Goal: Task Accomplishment & Management: Complete application form

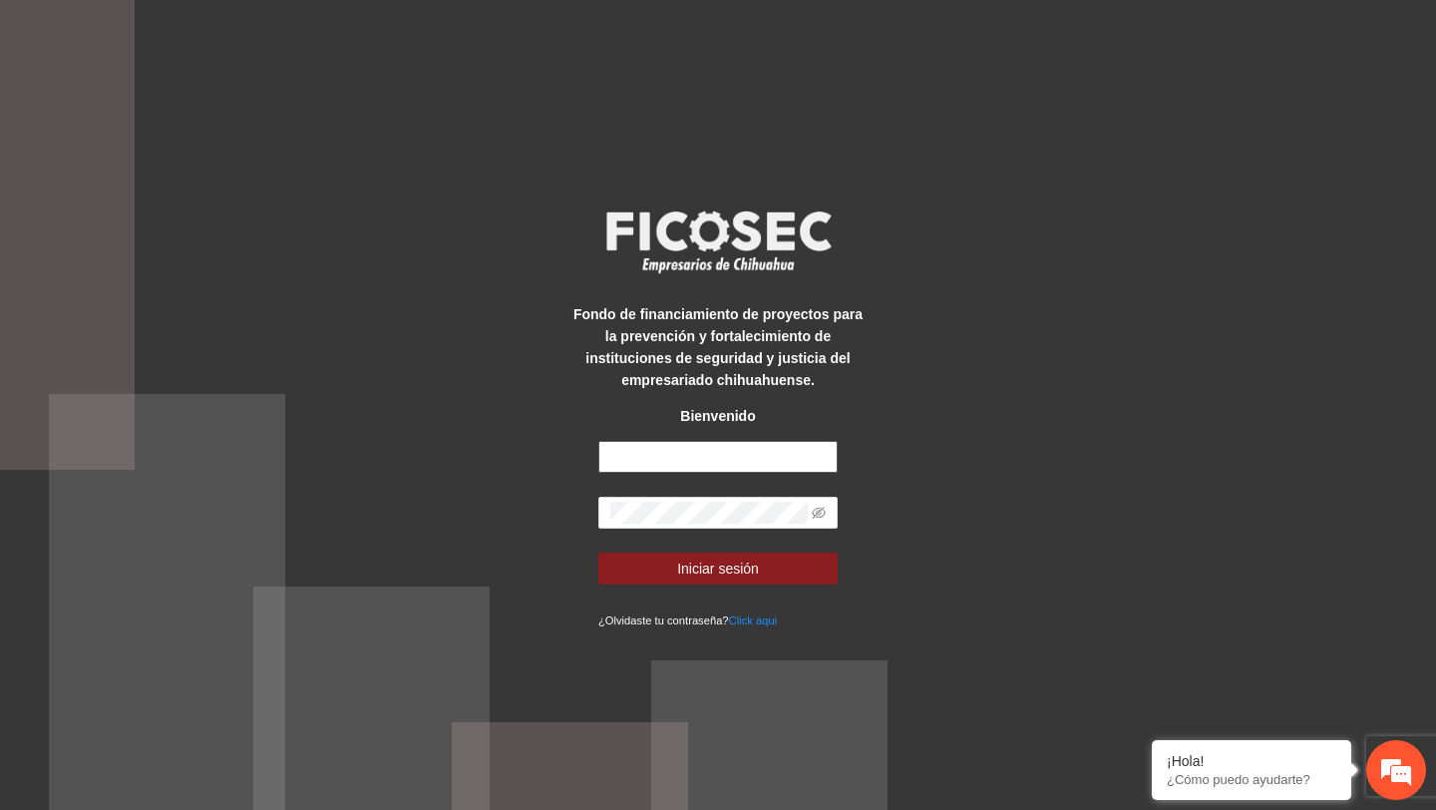
click at [728, 447] on input "text" at bounding box center [717, 457] width 239 height 32
click at [767, 460] on input "text" at bounding box center [717, 457] width 239 height 32
type input "**********"
click at [817, 512] on icon "eye-invisible" at bounding box center [819, 512] width 14 height 12
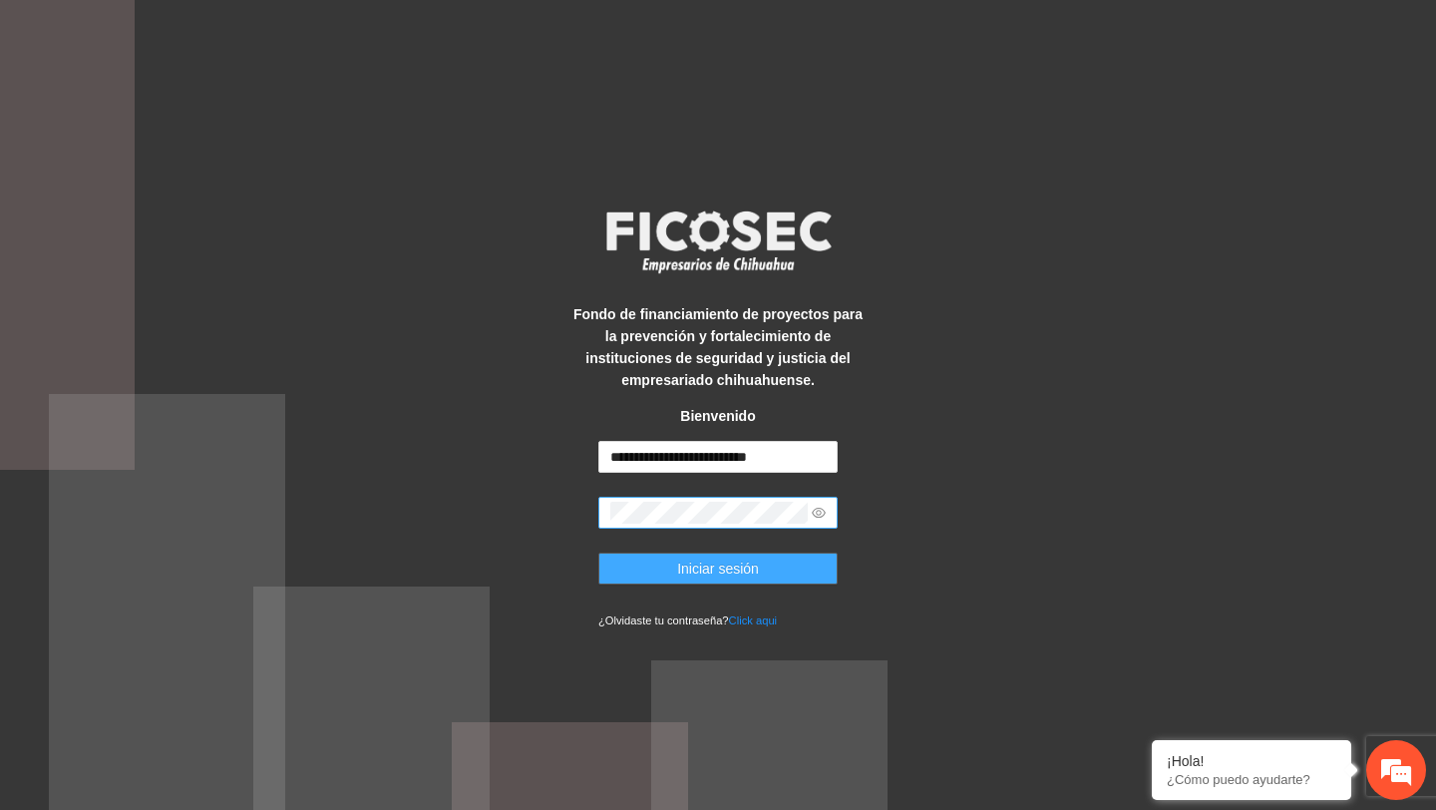
click at [797, 560] on button "Iniciar sesión" at bounding box center [717, 568] width 239 height 32
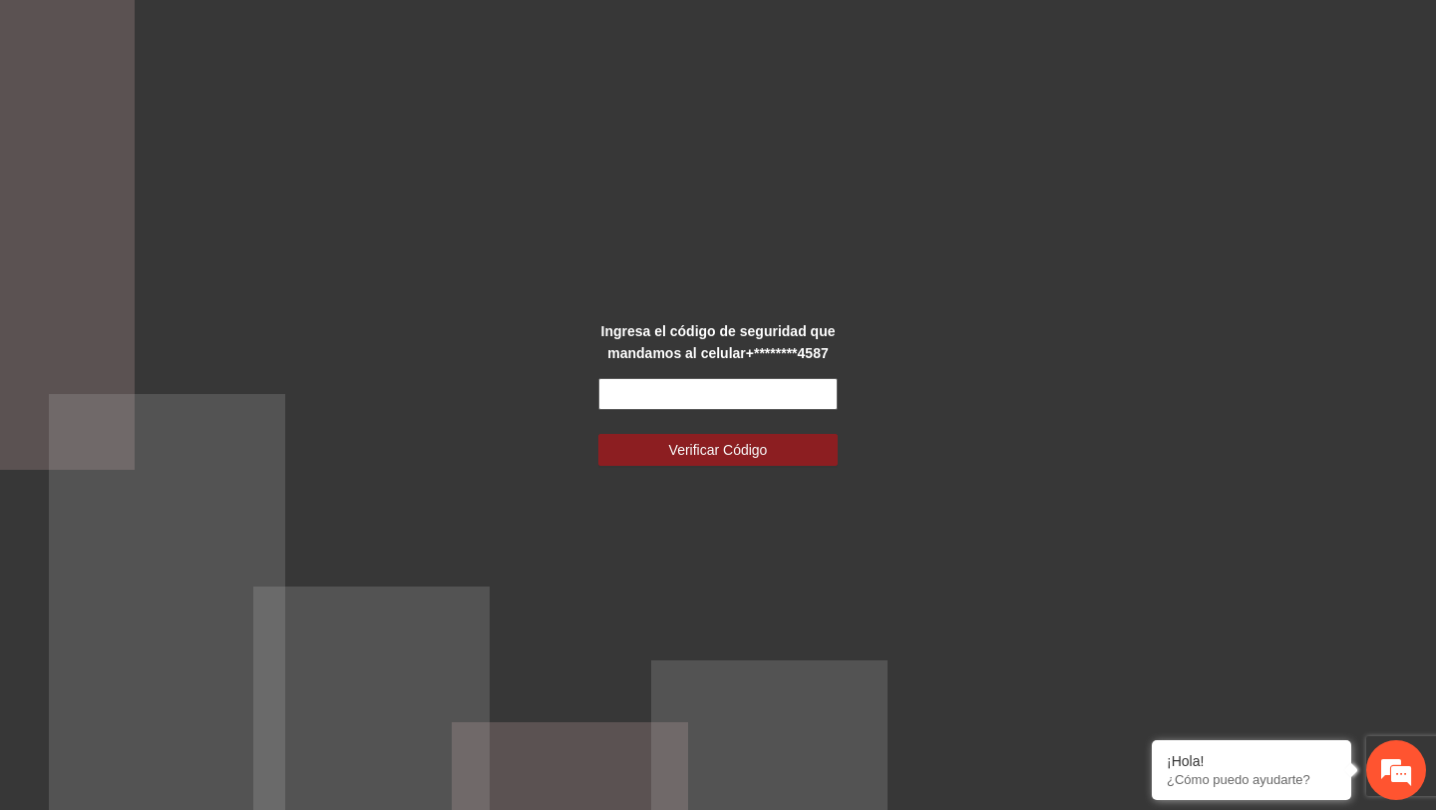
click at [780, 399] on input "text" at bounding box center [717, 394] width 239 height 32
type input "******"
click at [598, 434] on button "Verificar Código" at bounding box center [717, 450] width 239 height 32
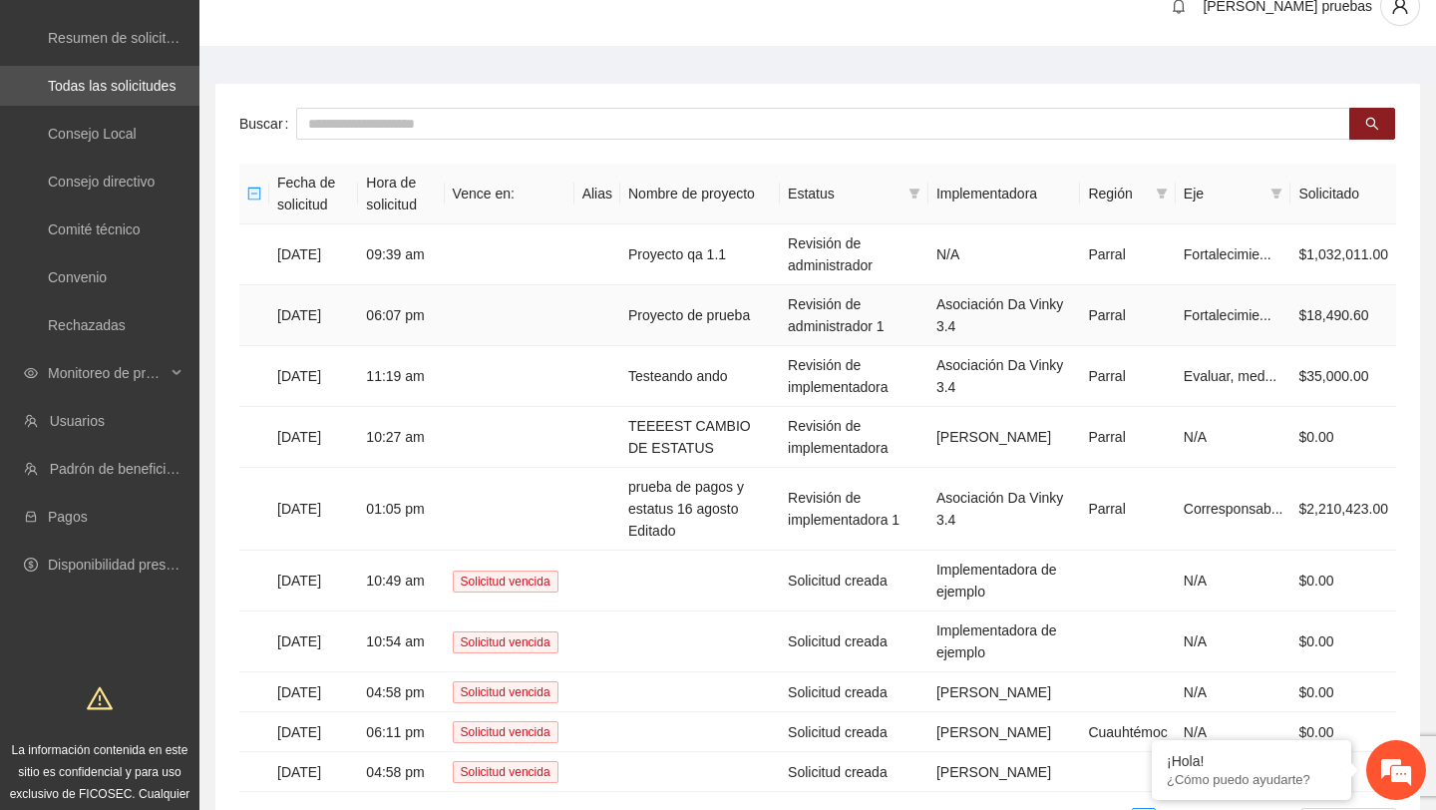
scroll to position [25, 0]
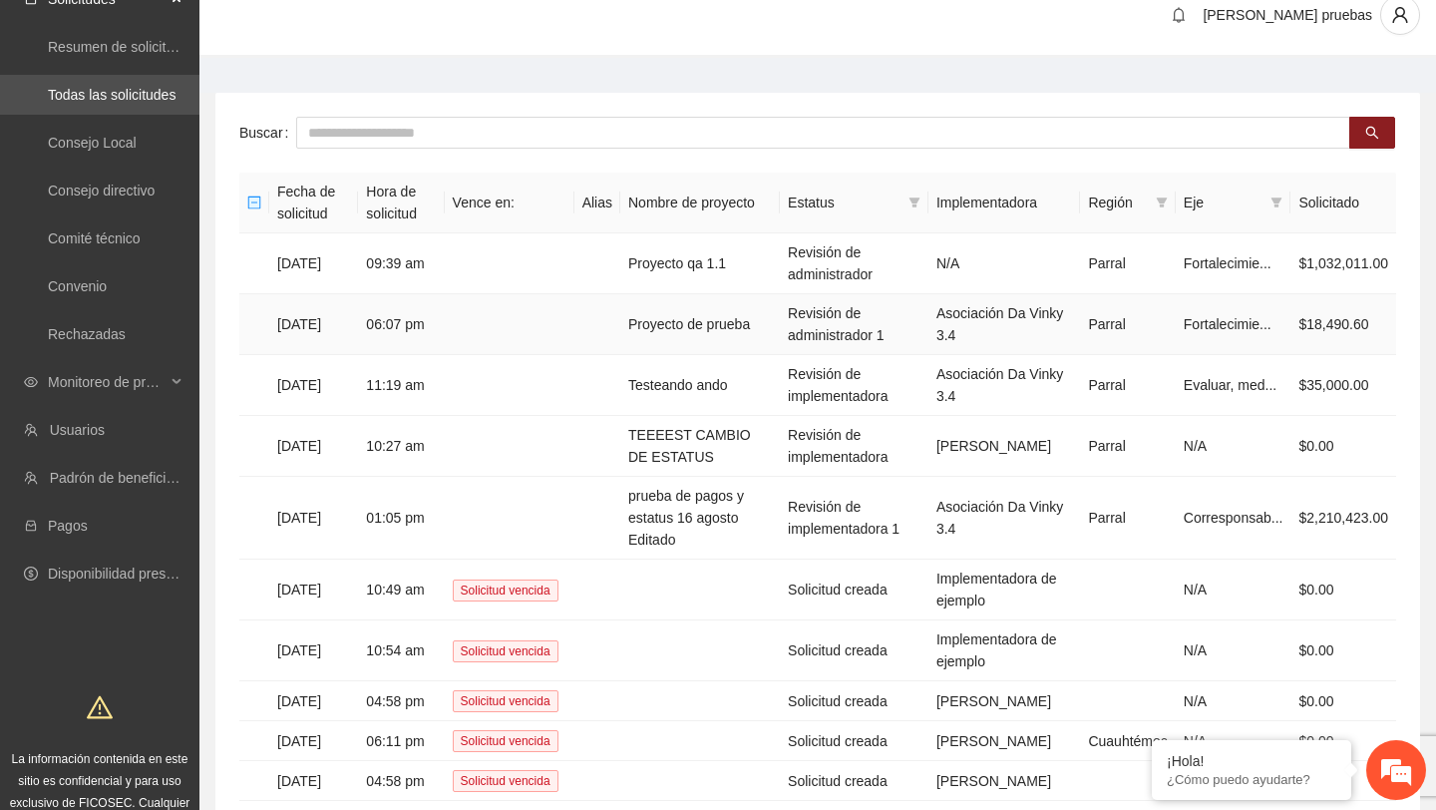
click at [710, 331] on td "Proyecto de prueba" at bounding box center [700, 324] width 160 height 61
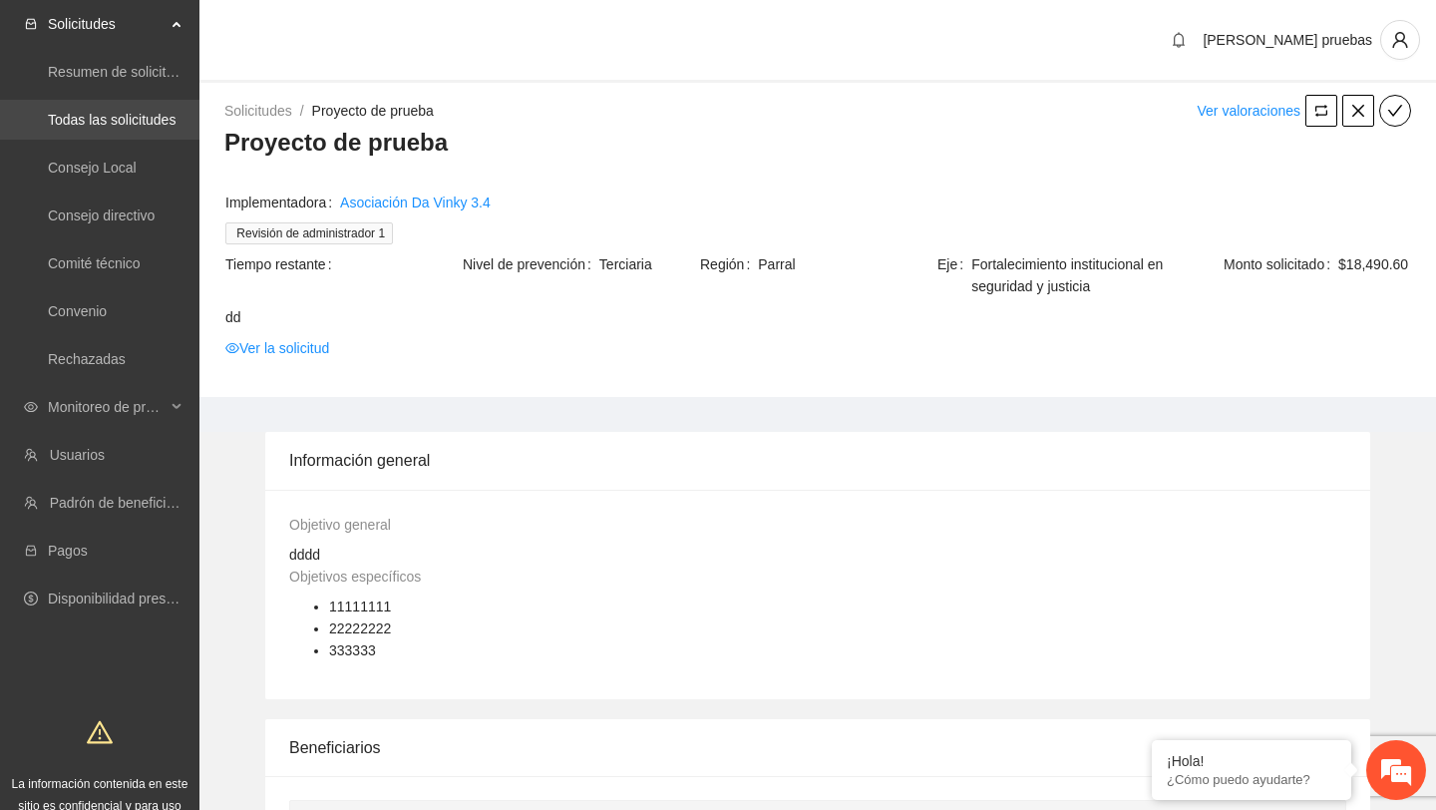
click at [94, 114] on link "Todas las solicitudes" at bounding box center [112, 120] width 128 height 16
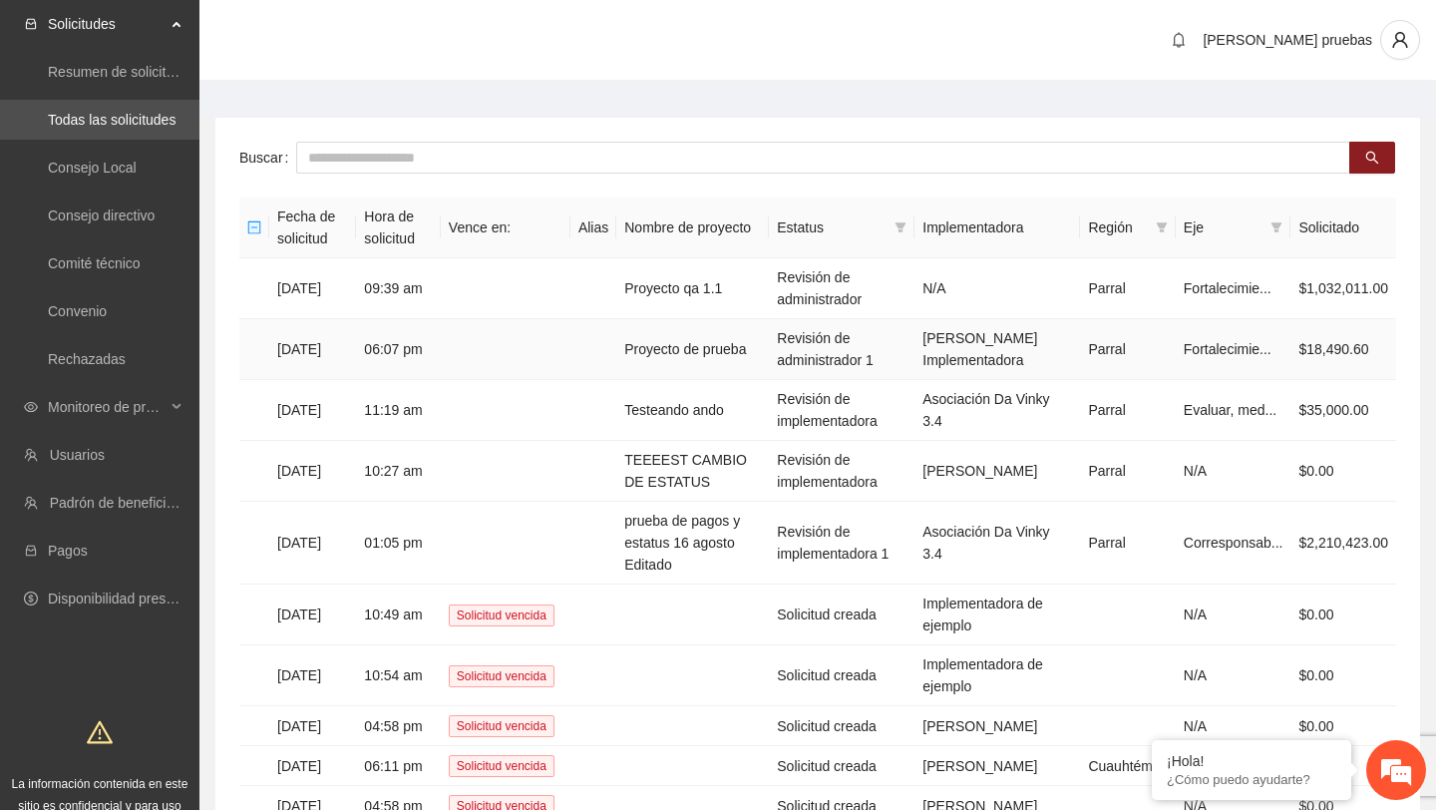
click at [826, 360] on td "Revisión de administrador 1" at bounding box center [842, 349] width 146 height 61
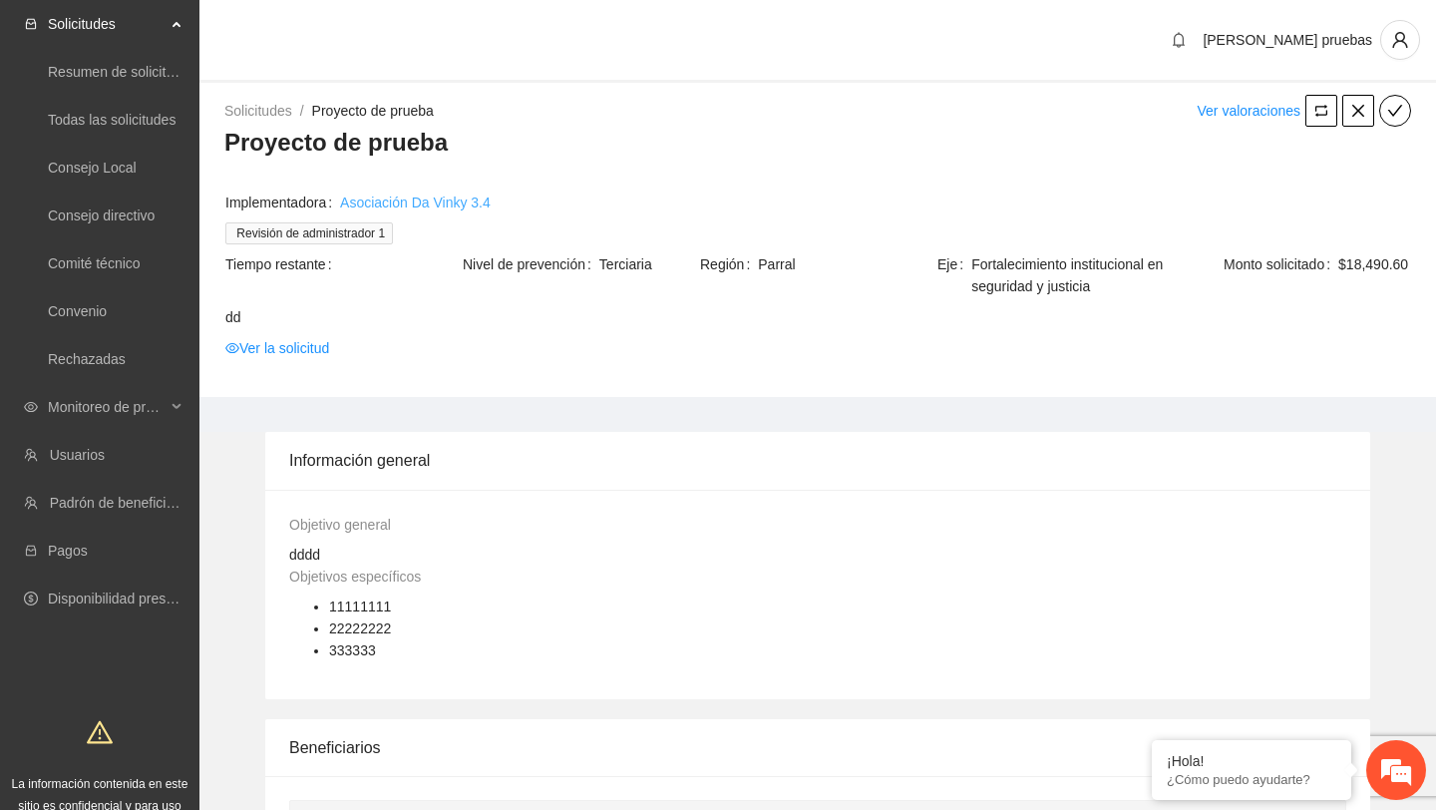
click at [480, 201] on link "Asociación Da Vinky 3.4" at bounding box center [415, 202] width 151 height 22
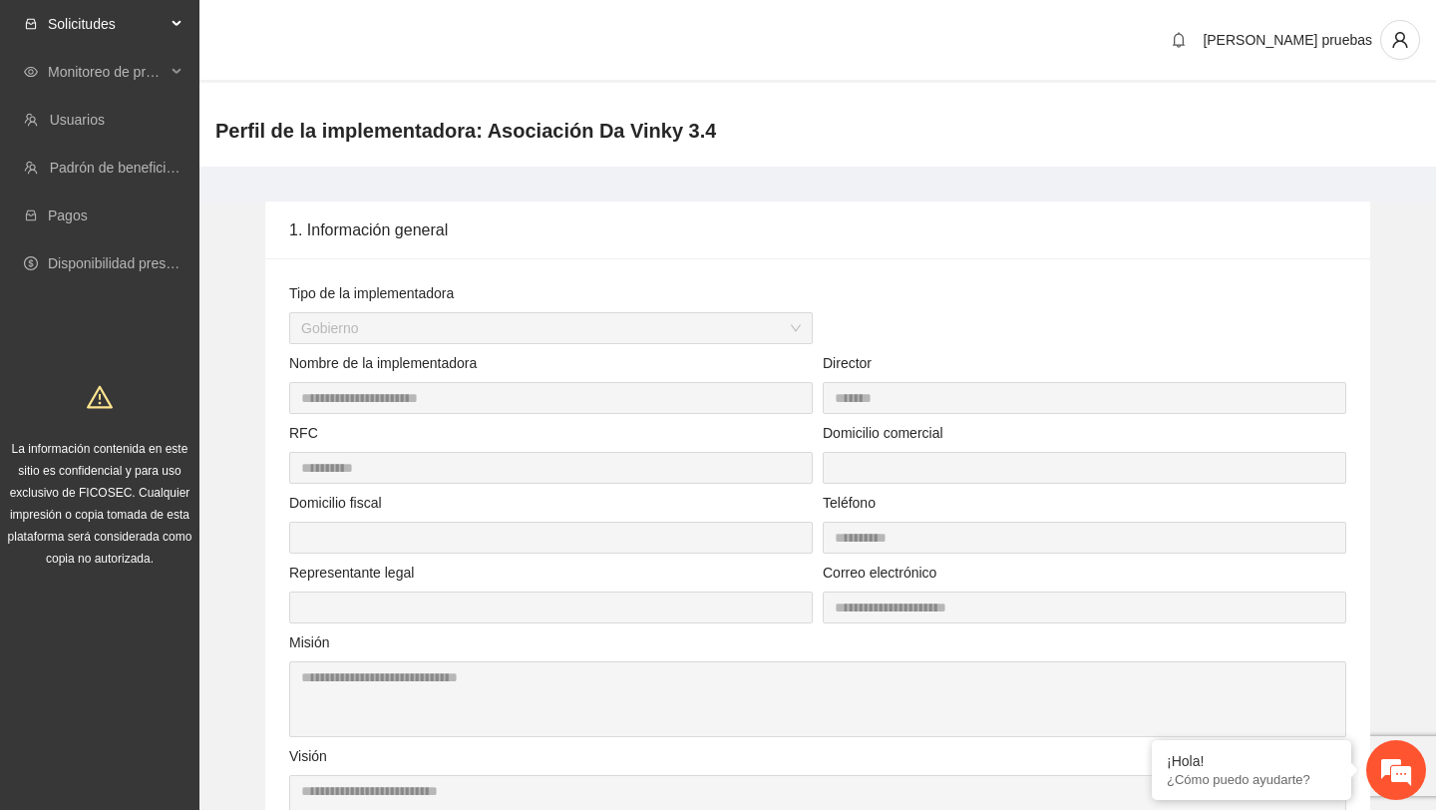
click at [151, 23] on span "Solicitudes" at bounding box center [107, 24] width 118 height 40
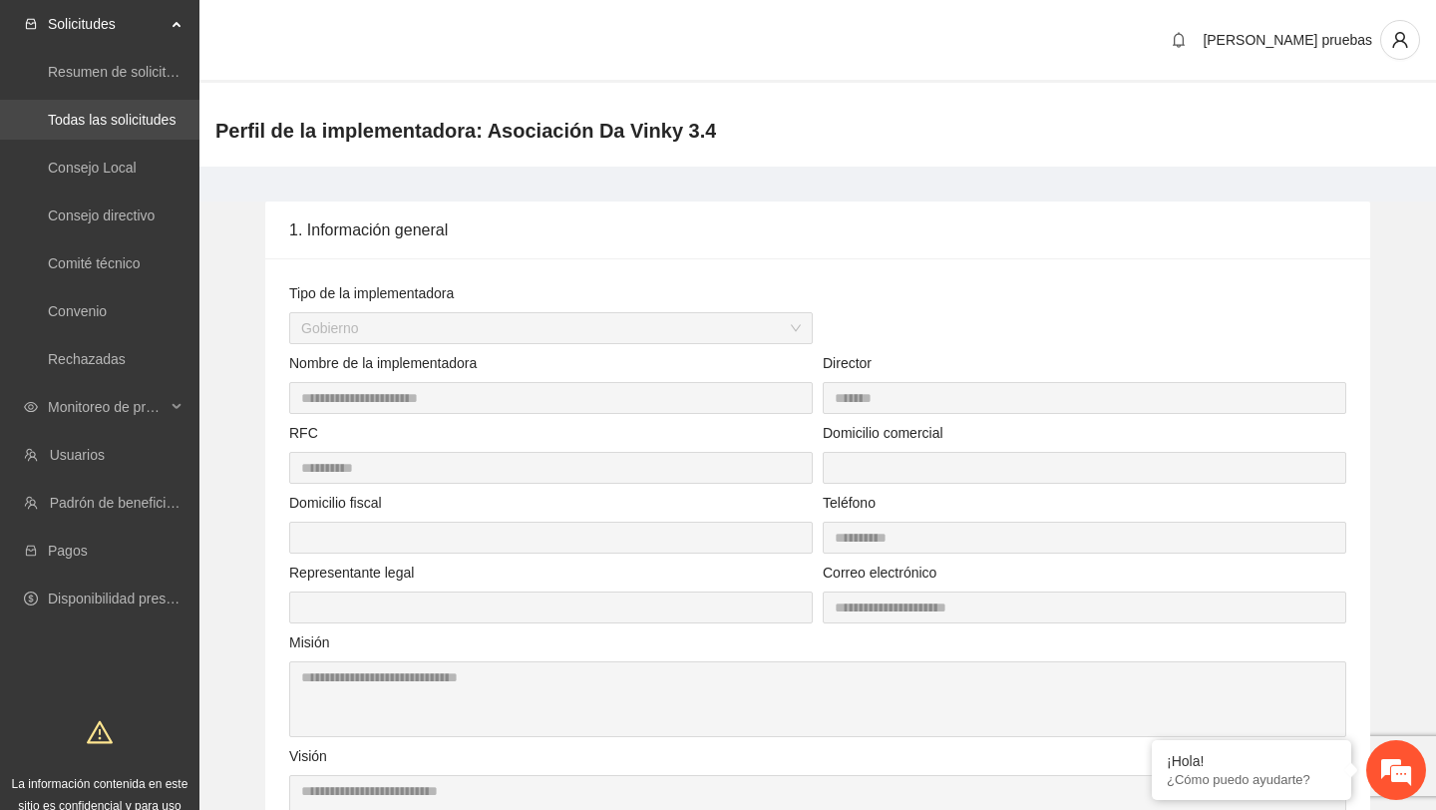
click at [134, 122] on link "Todas las solicitudes" at bounding box center [112, 120] width 128 height 16
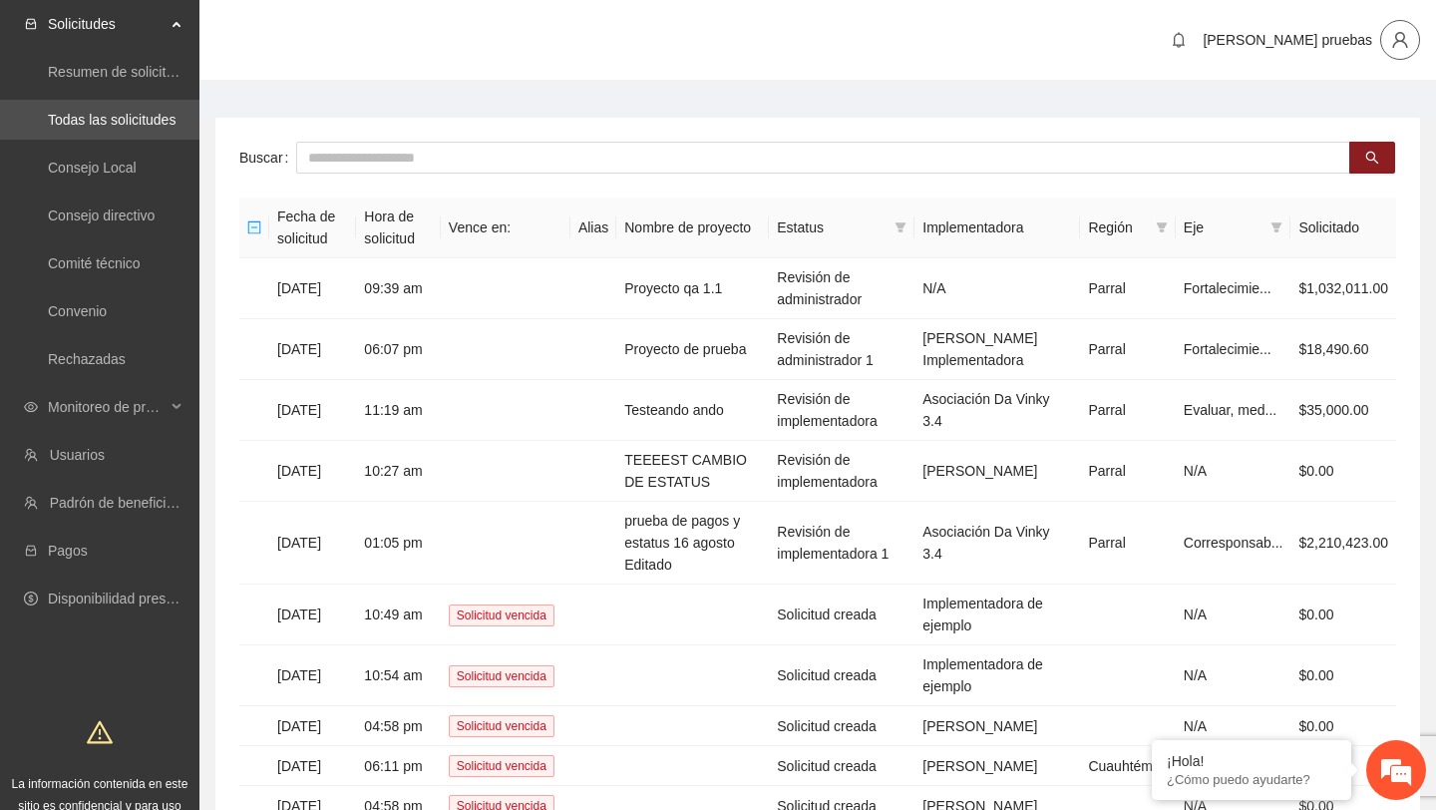
click at [1389, 34] on span "user" at bounding box center [1400, 40] width 38 height 18
click at [1358, 112] on span "Cerrar sesión" at bounding box center [1343, 116] width 126 height 22
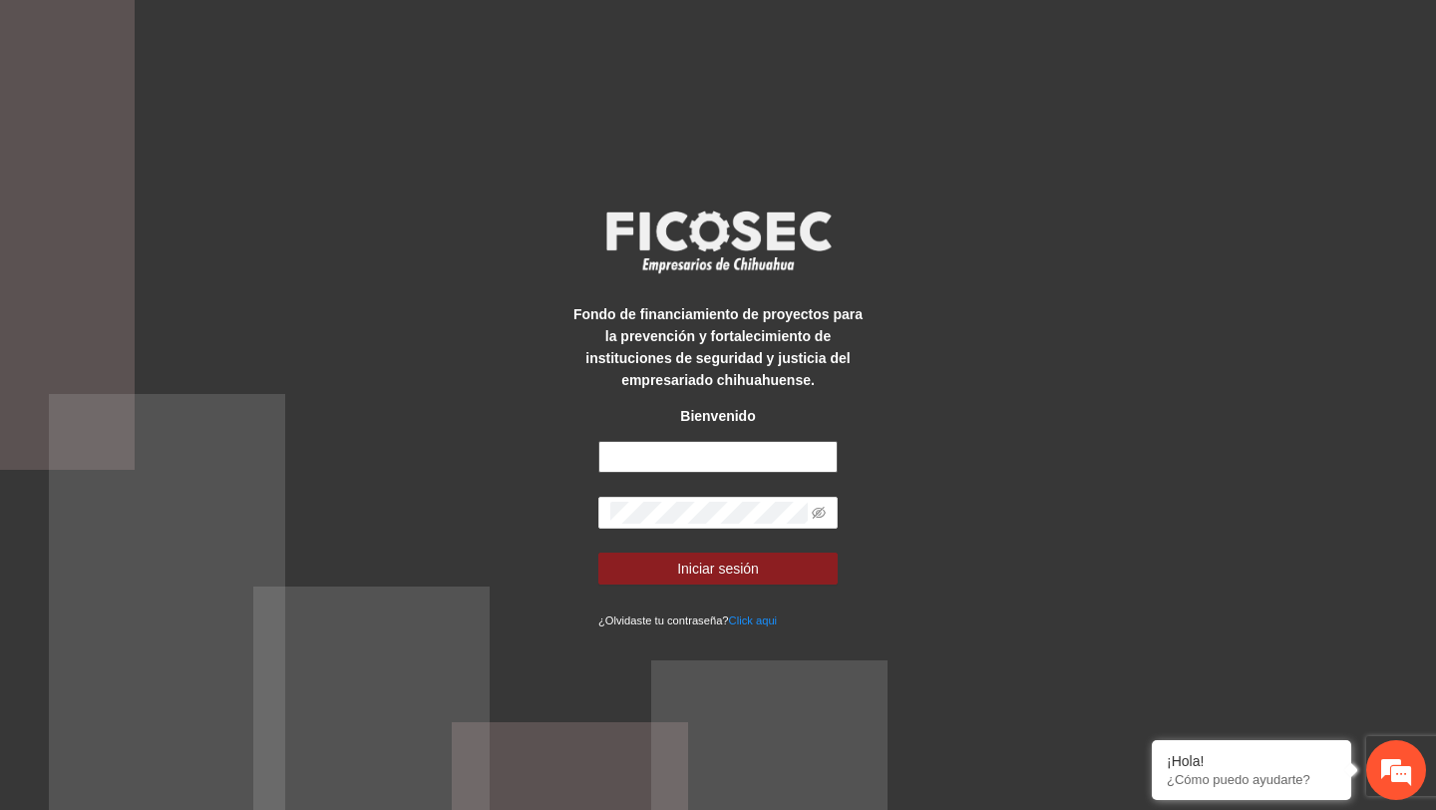
click at [727, 459] on input "text" at bounding box center [717, 457] width 239 height 32
paste input "**********"
click at [615, 457] on input "**********" at bounding box center [717, 457] width 239 height 32
type input "**********"
click at [819, 512] on icon "eye-invisible" at bounding box center [819, 512] width 14 height 14
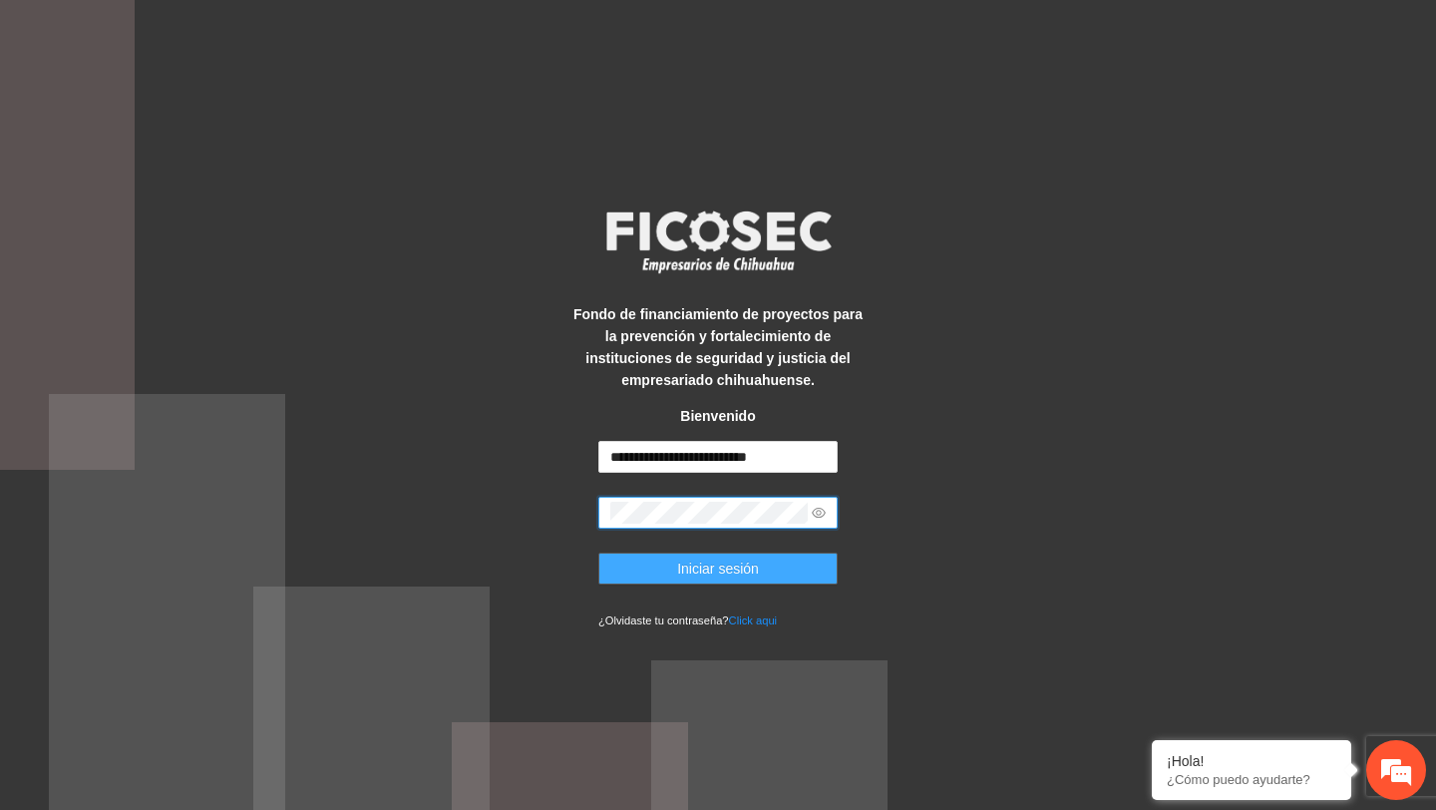
click at [722, 568] on span "Iniciar sesión" at bounding box center [718, 568] width 82 height 22
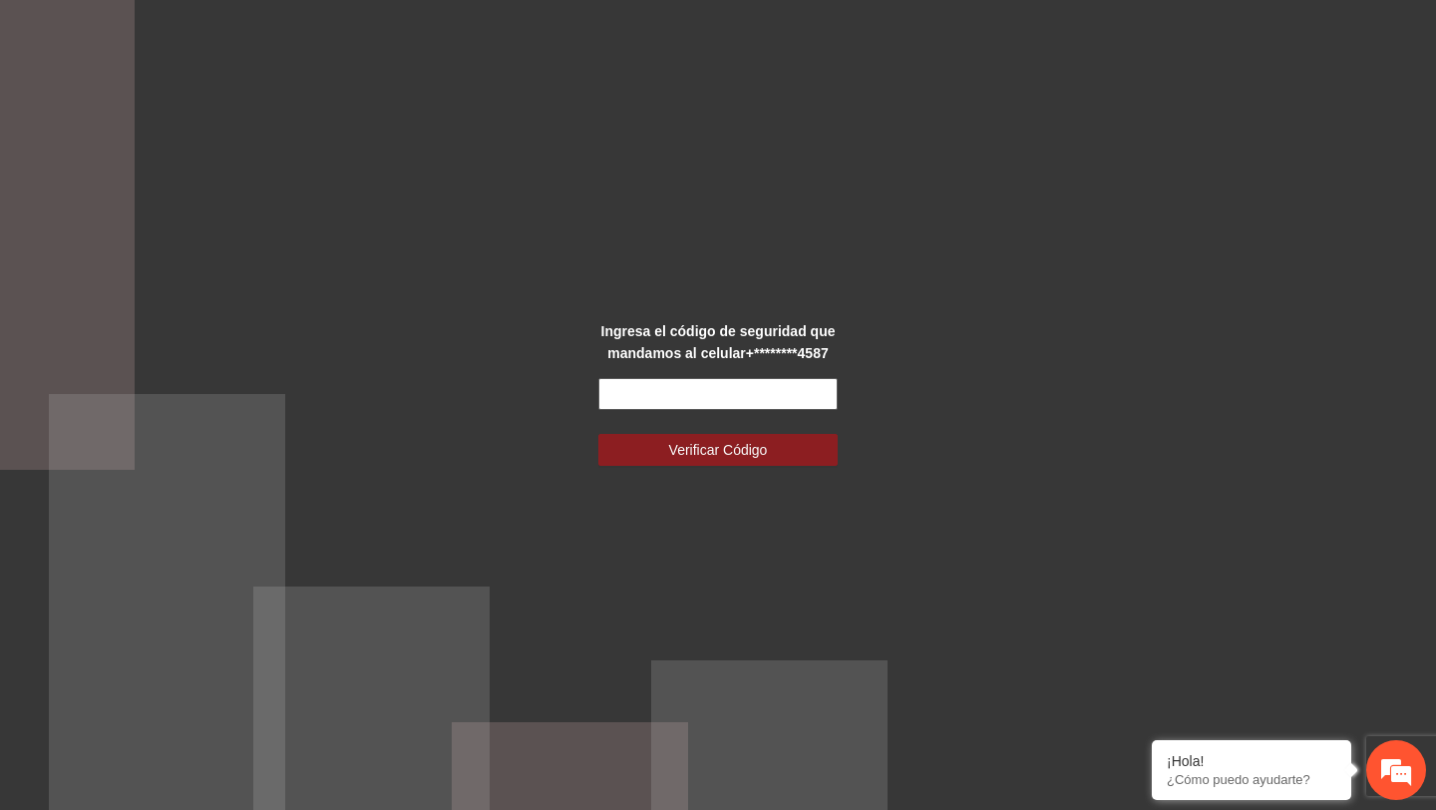
click at [735, 390] on input "text" at bounding box center [717, 394] width 239 height 32
type input "******"
click at [598, 434] on button "Verificar Código" at bounding box center [717, 450] width 239 height 32
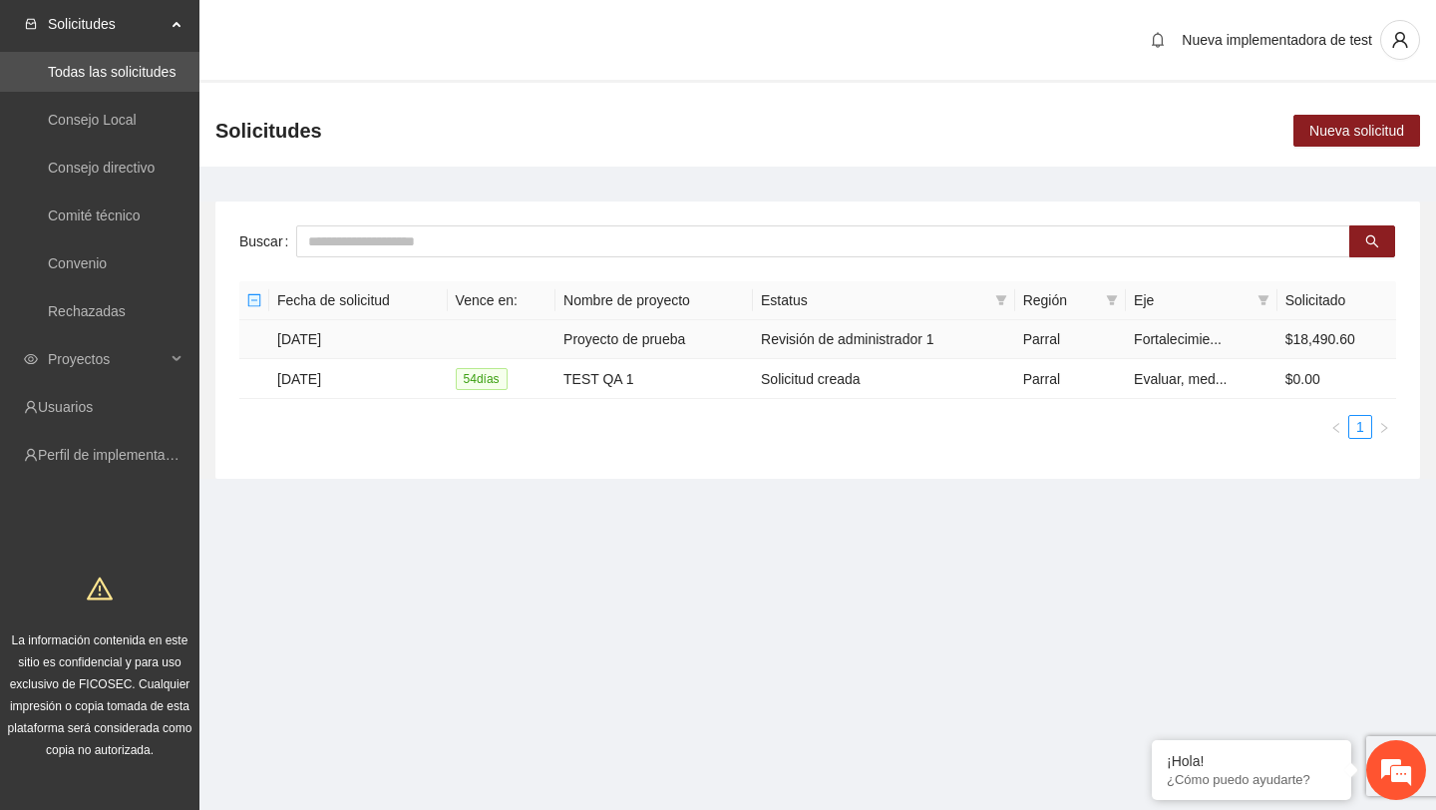
click at [607, 341] on td "Proyecto de prueba" at bounding box center [653, 339] width 197 height 39
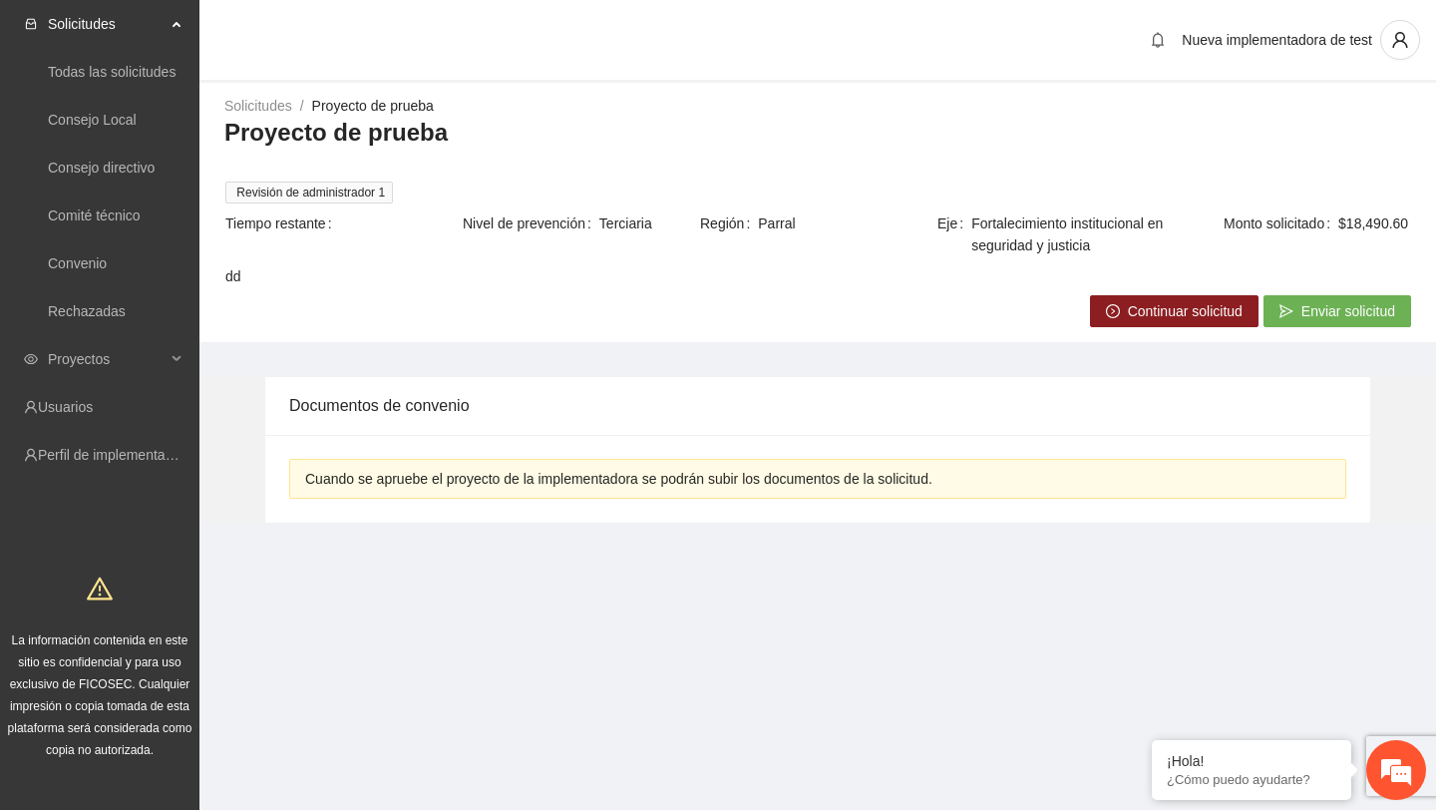
click at [1170, 309] on span "Continuar solicitud" at bounding box center [1185, 311] width 115 height 22
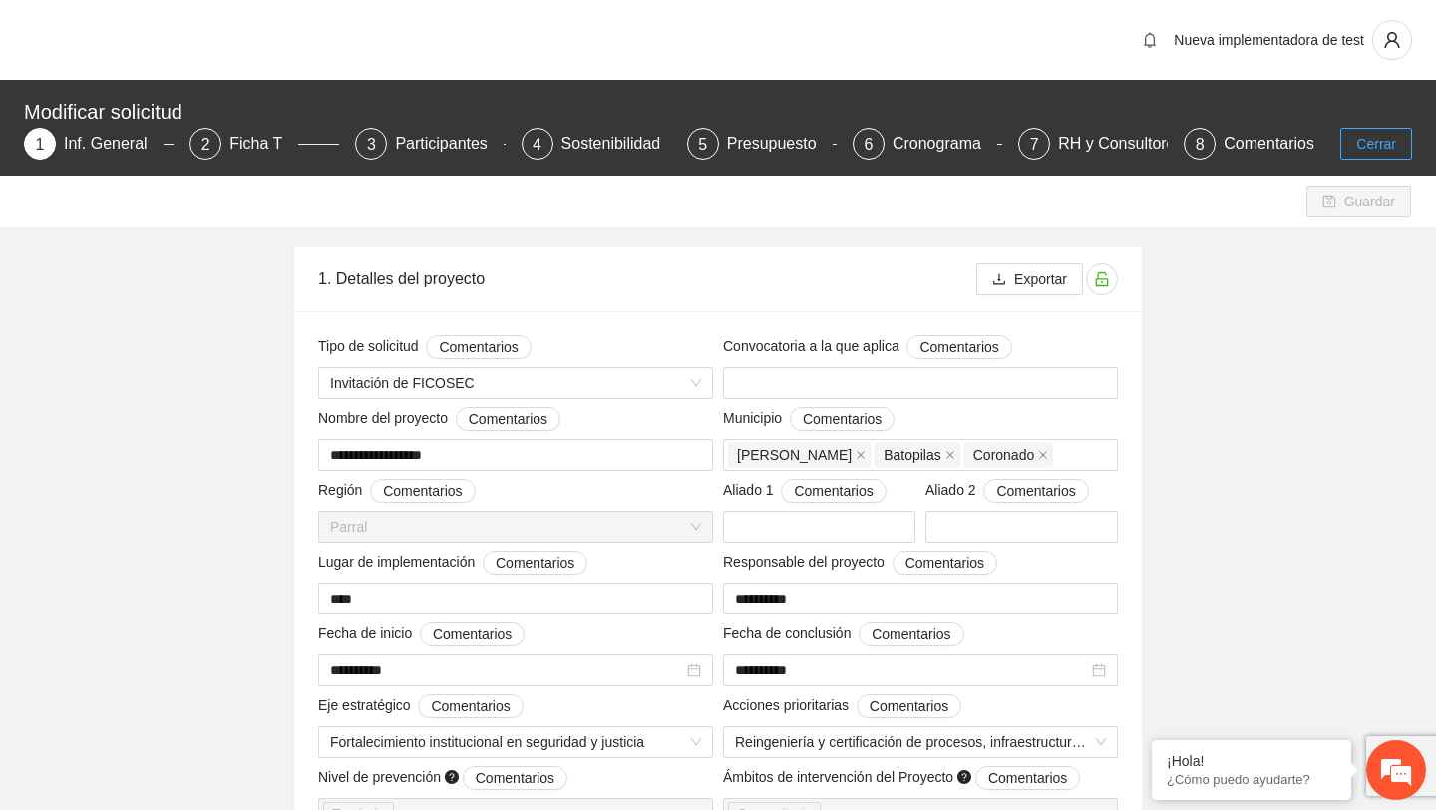
click at [1373, 158] on button "Cerrar" at bounding box center [1376, 144] width 72 height 32
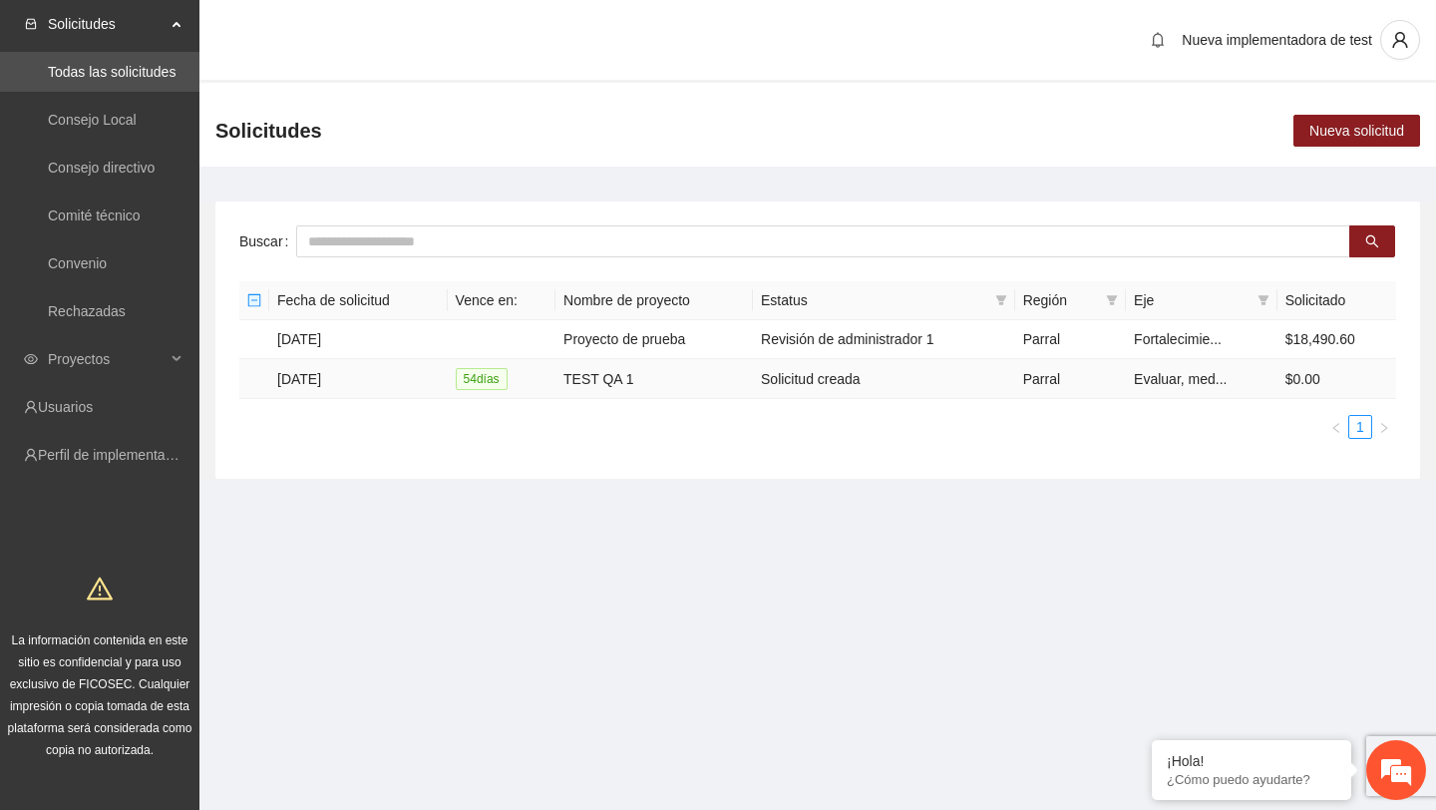
click at [801, 380] on td "Solicitud creada" at bounding box center [884, 379] width 262 height 40
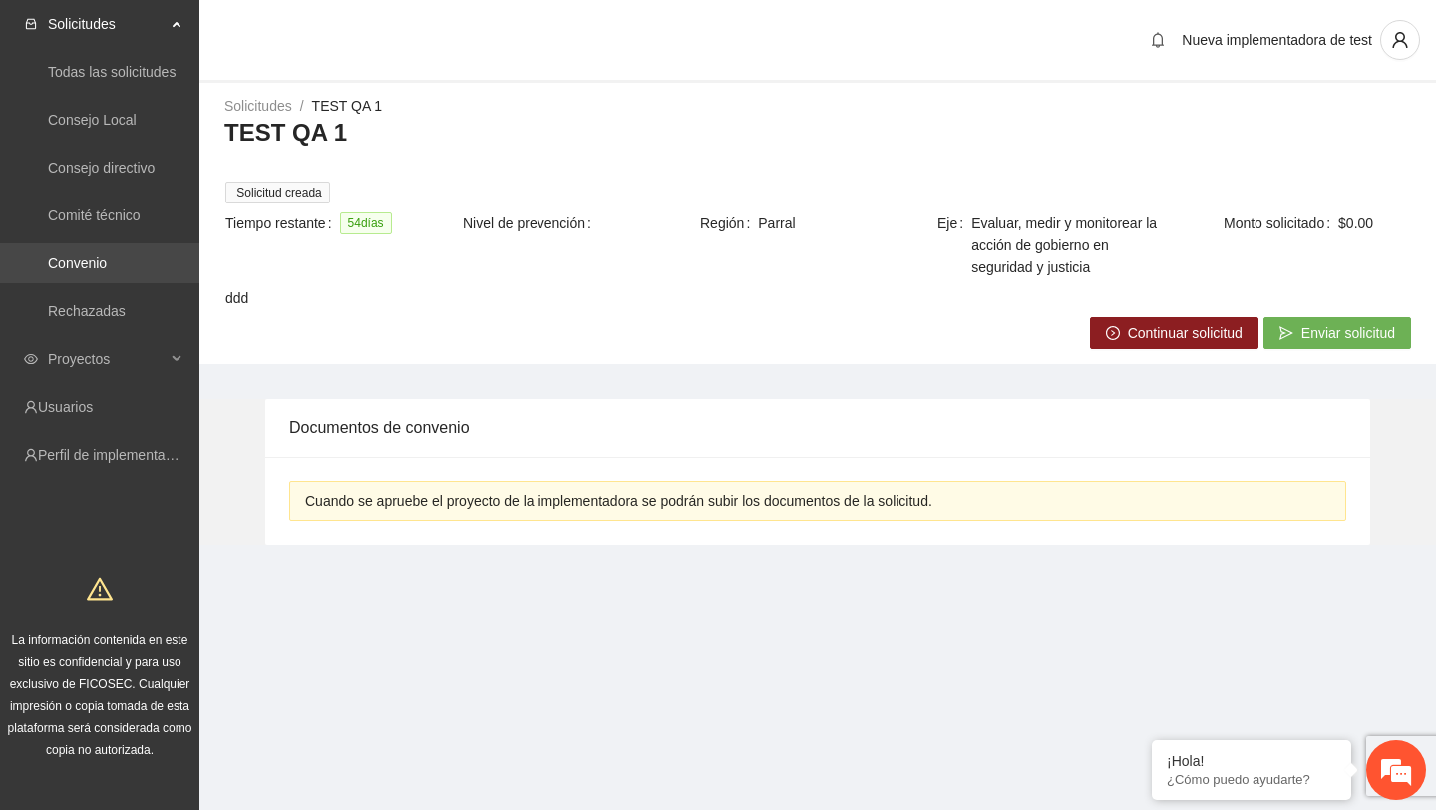
click at [107, 269] on link "Convenio" at bounding box center [77, 263] width 59 height 16
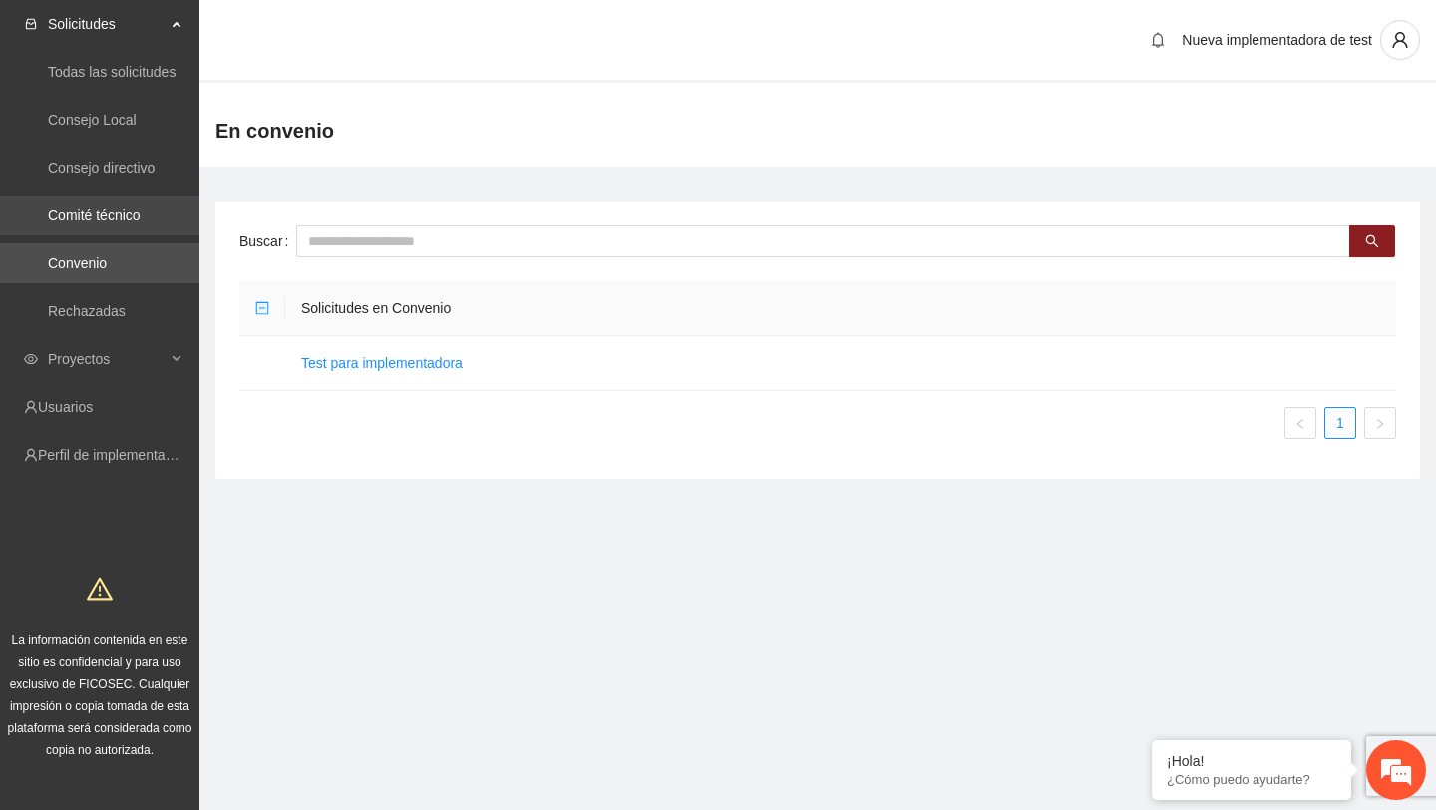
click at [107, 218] on link "Comité técnico" at bounding box center [94, 215] width 93 height 16
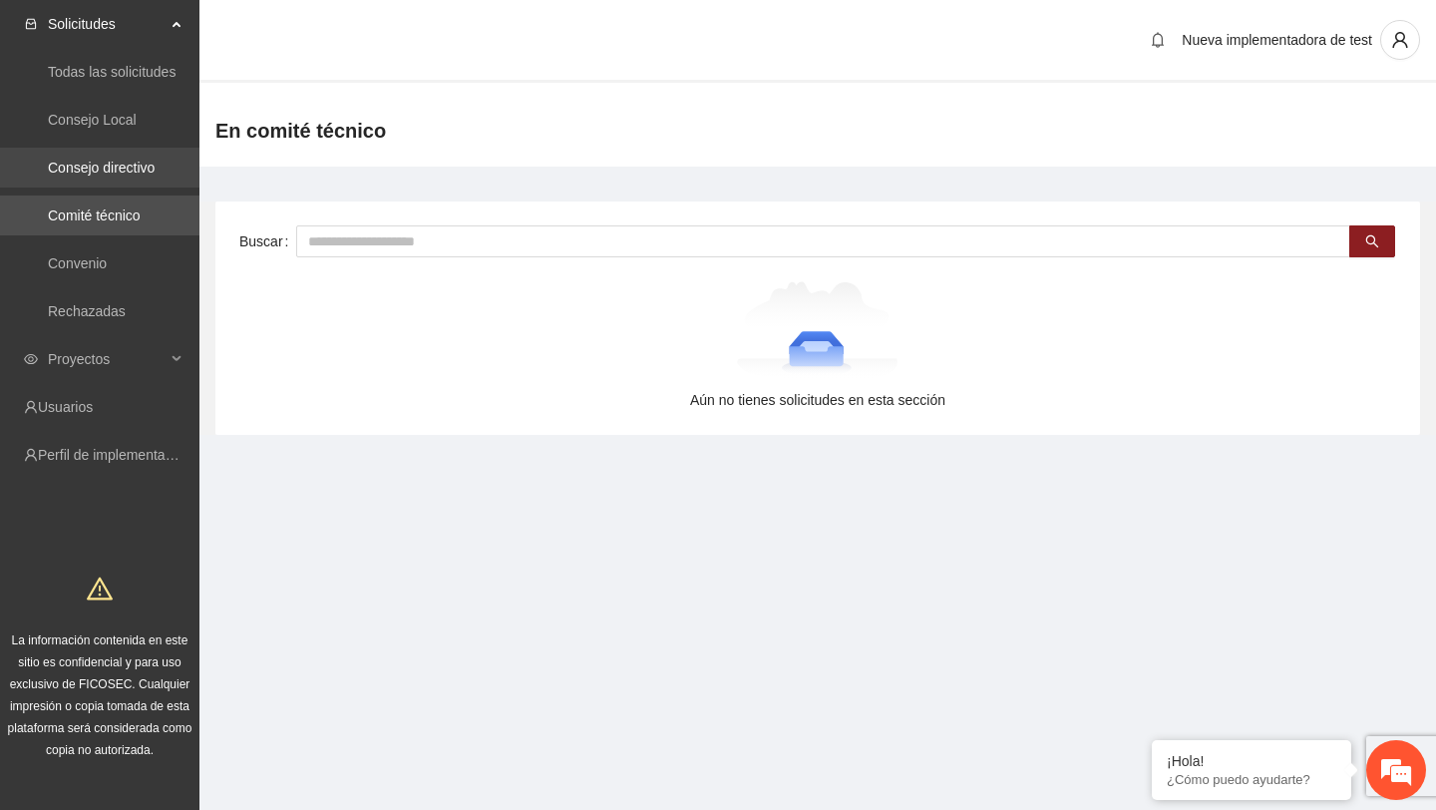
click at [130, 168] on link "Consejo directivo" at bounding box center [101, 168] width 107 height 16
click at [129, 123] on link "Consejo Local" at bounding box center [92, 120] width 89 height 16
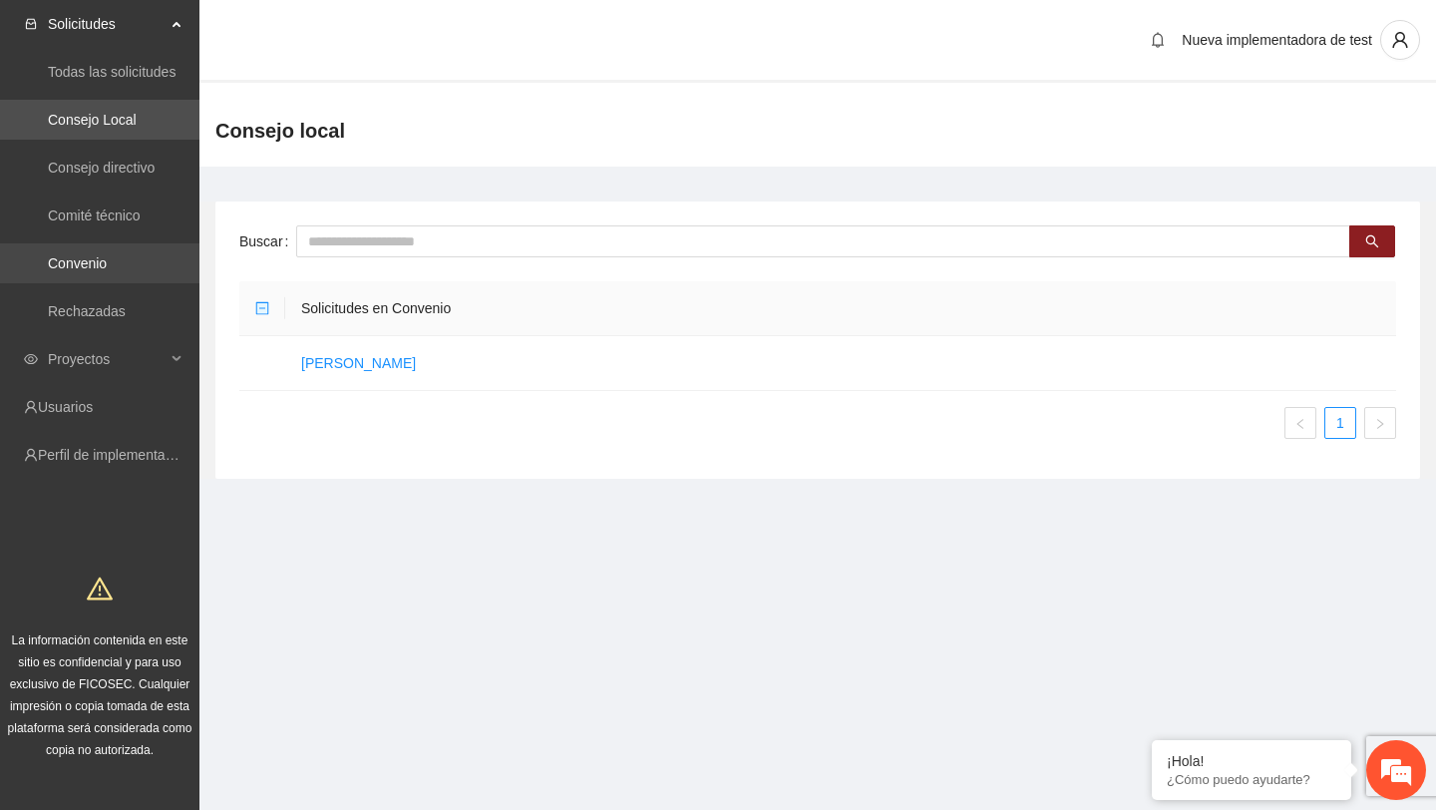
click at [95, 259] on link "Convenio" at bounding box center [77, 263] width 59 height 16
click at [113, 119] on link "Consejo Local" at bounding box center [92, 120] width 89 height 16
click at [333, 371] on td "Benef Prueba" at bounding box center [840, 363] width 1111 height 55
click at [347, 364] on link "Benef Prueba" at bounding box center [358, 363] width 115 height 16
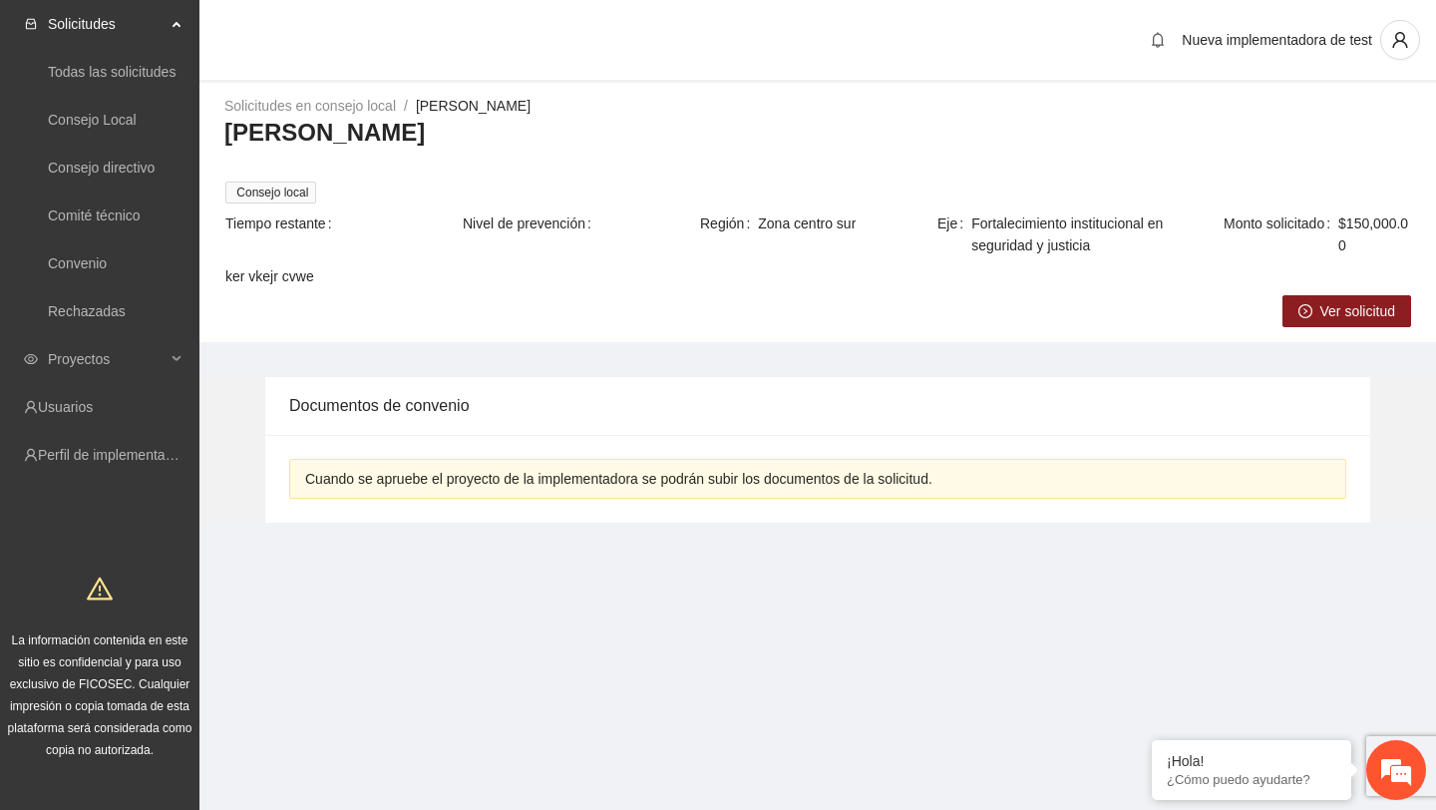
click at [104, 284] on ul "Todas las solicitudes Consejo Local Consejo directivo Comité técnico Convenio R…" at bounding box center [99, 191] width 199 height 287
click at [107, 271] on link "Convenio" at bounding box center [77, 263] width 59 height 16
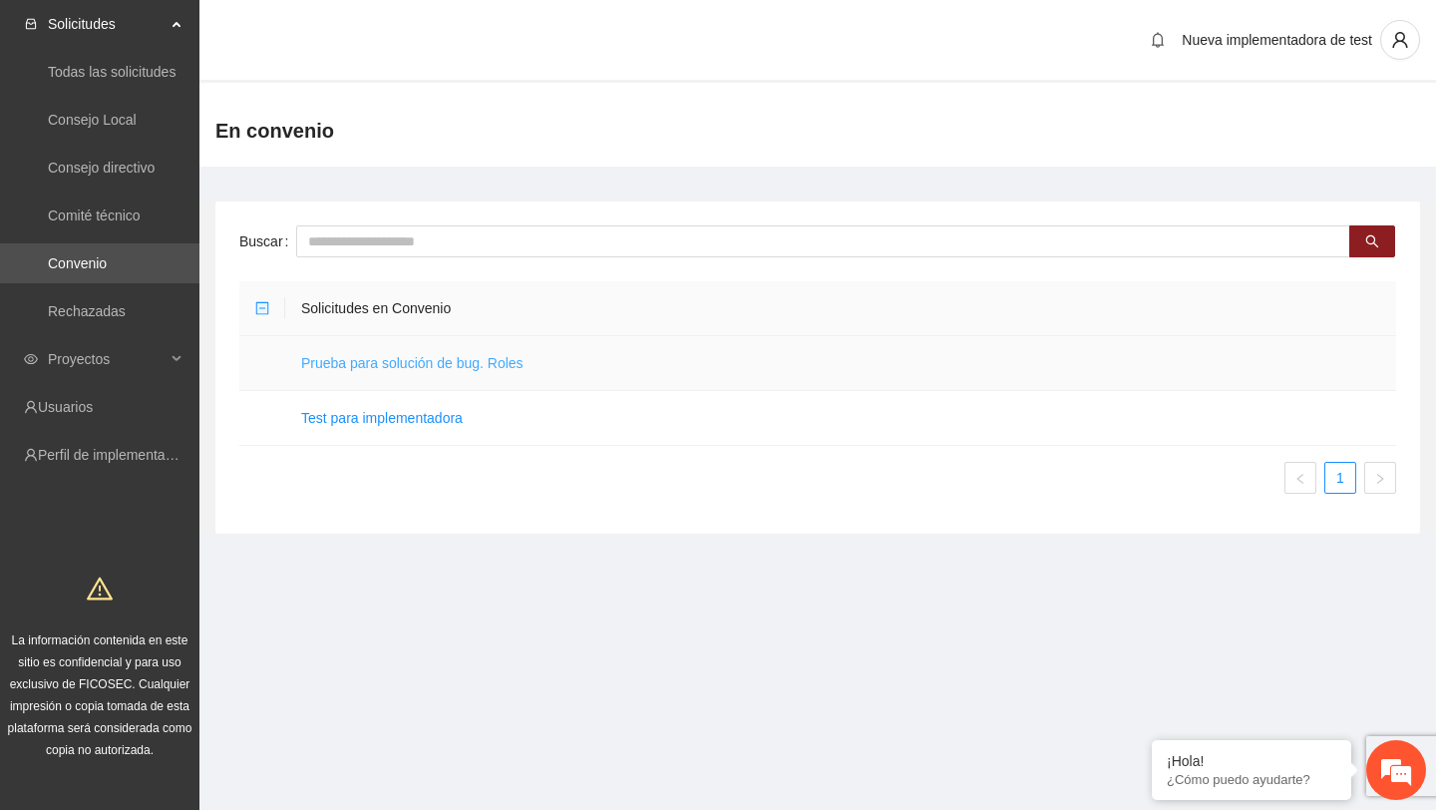
click at [382, 364] on link "Prueba para solución de bug. Roles" at bounding box center [412, 363] width 222 height 16
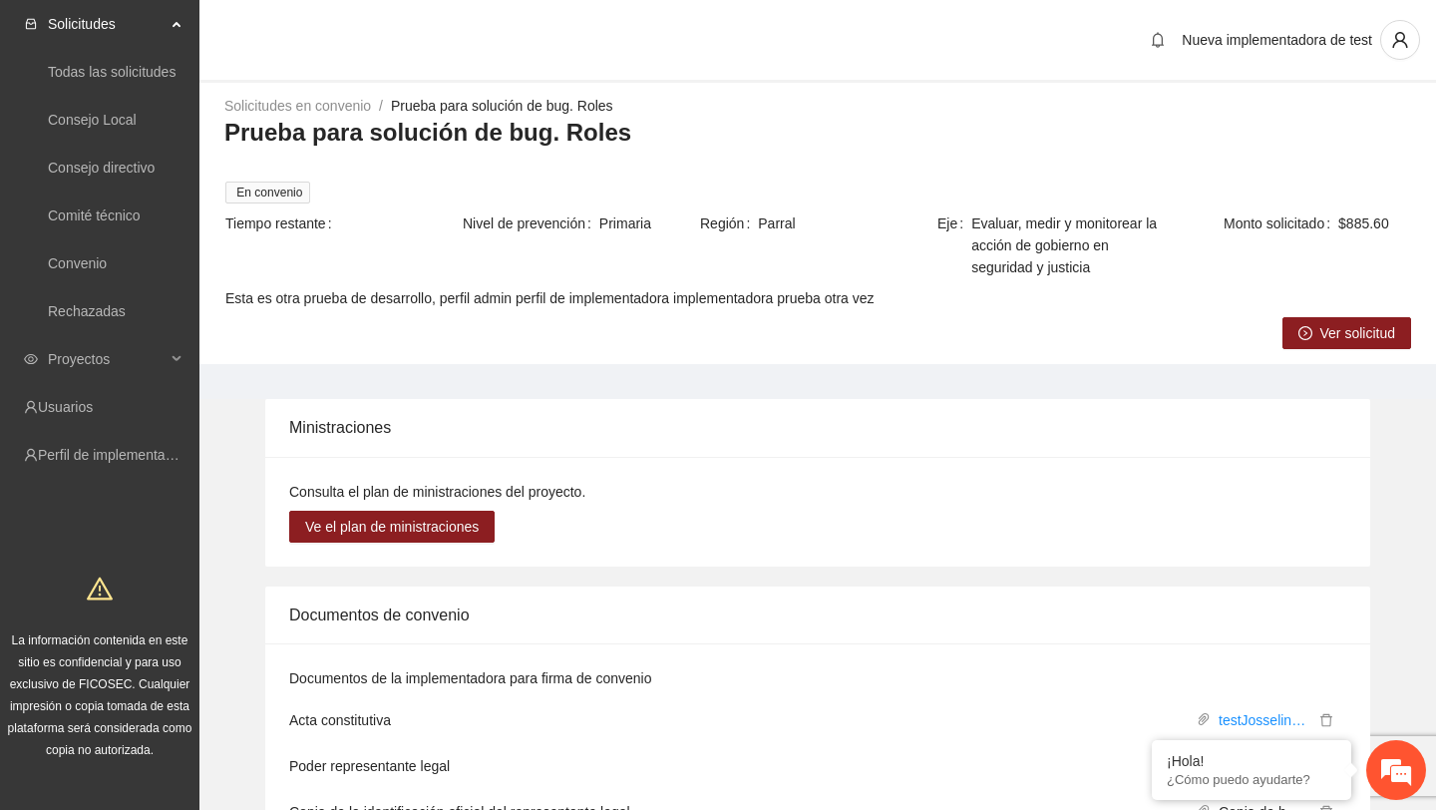
click at [1327, 333] on span "Ver solicitud" at bounding box center [1357, 333] width 75 height 22
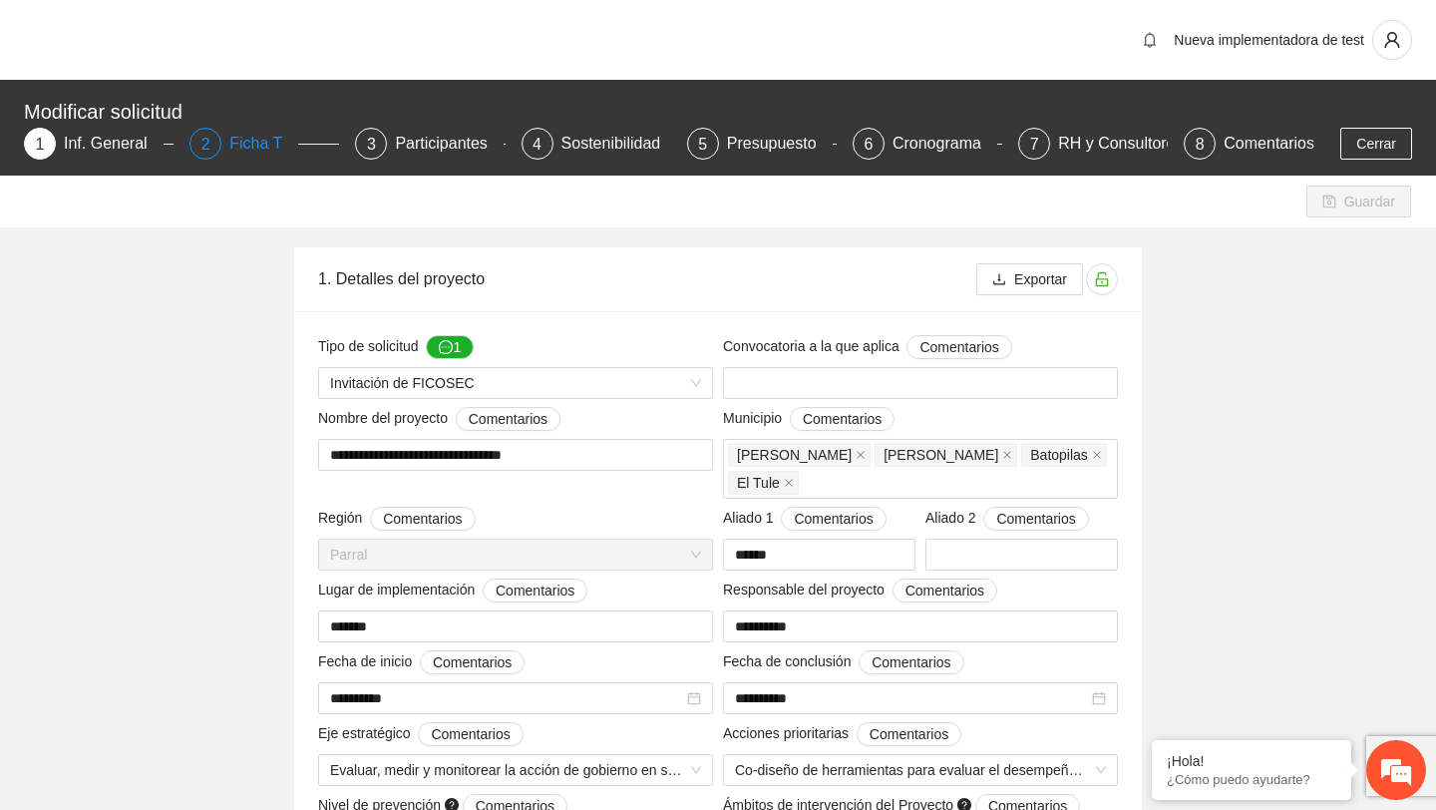
click at [256, 155] on div "Ficha T" at bounding box center [263, 144] width 69 height 32
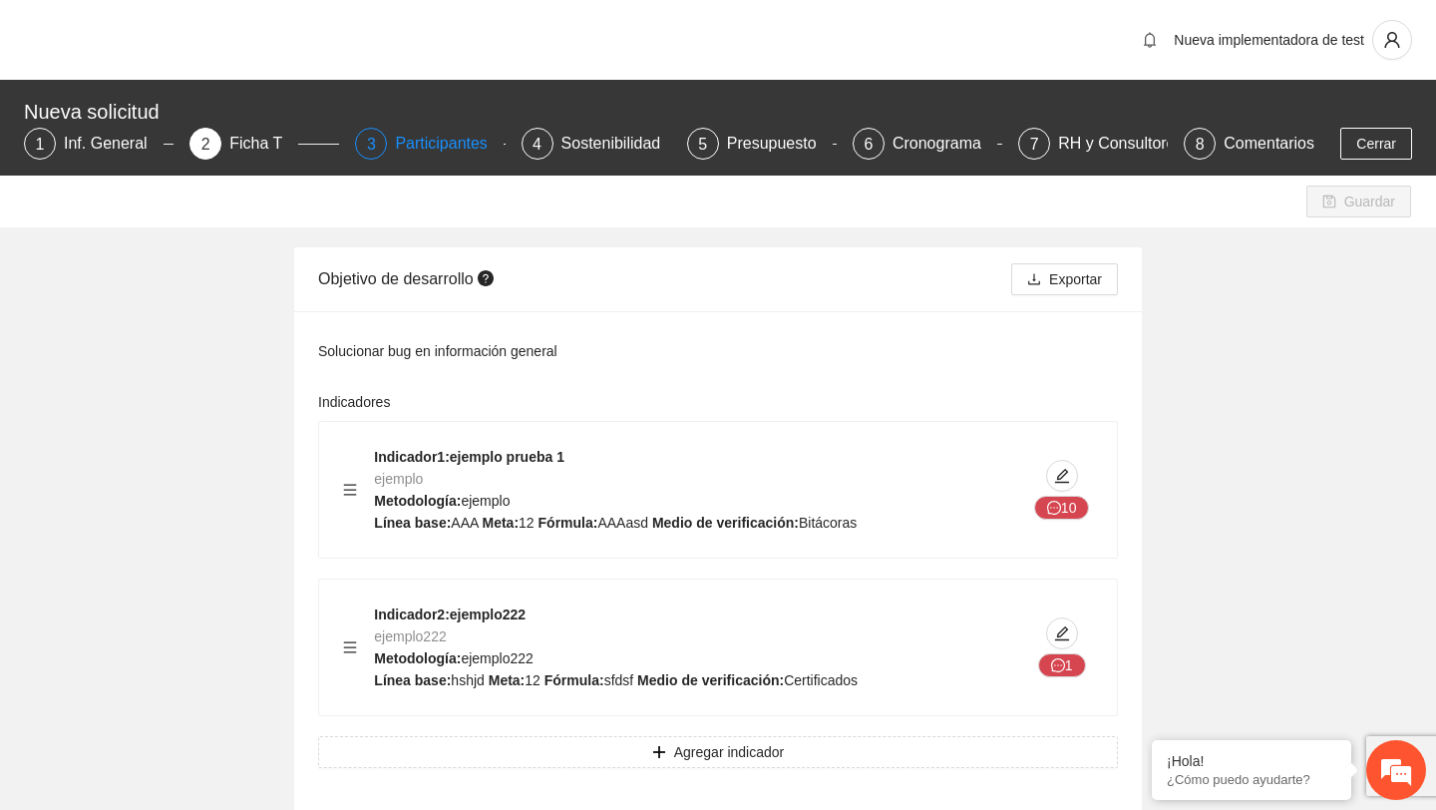
click at [475, 150] on div "Participantes" at bounding box center [449, 144] width 109 height 32
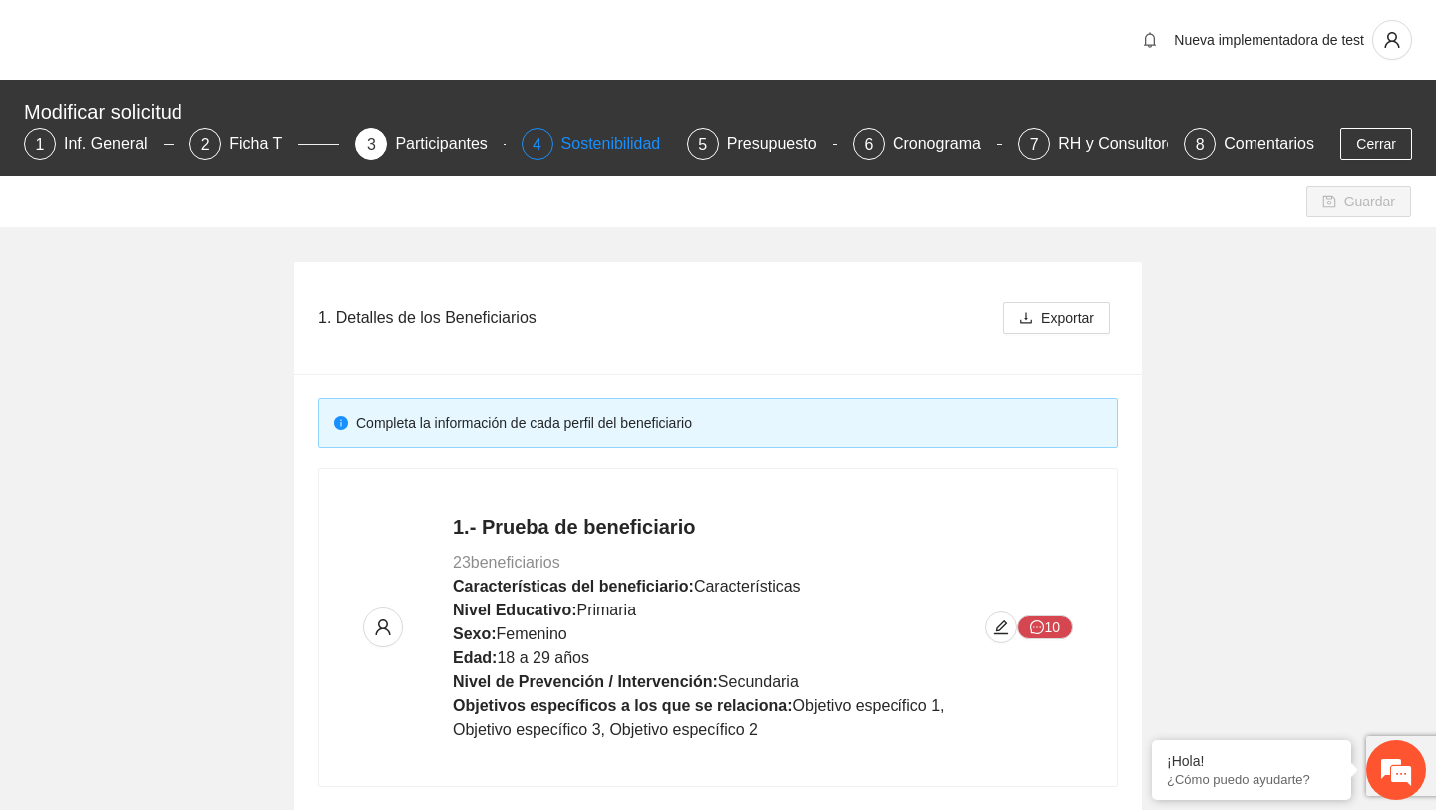
click at [624, 147] on div "Sostenibilidad" at bounding box center [619, 144] width 116 height 32
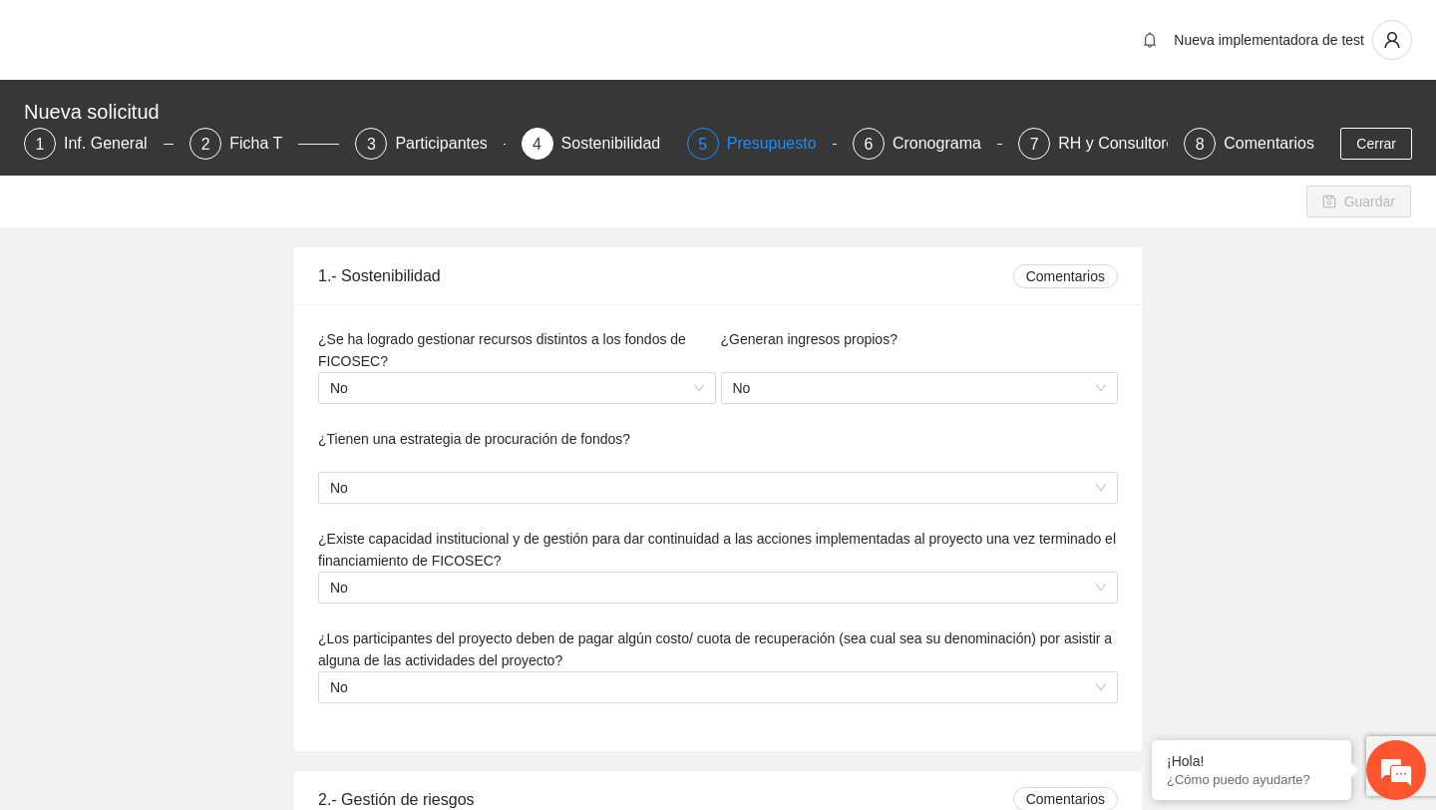
click at [790, 147] on div "Presupuesto" at bounding box center [780, 144] width 106 height 32
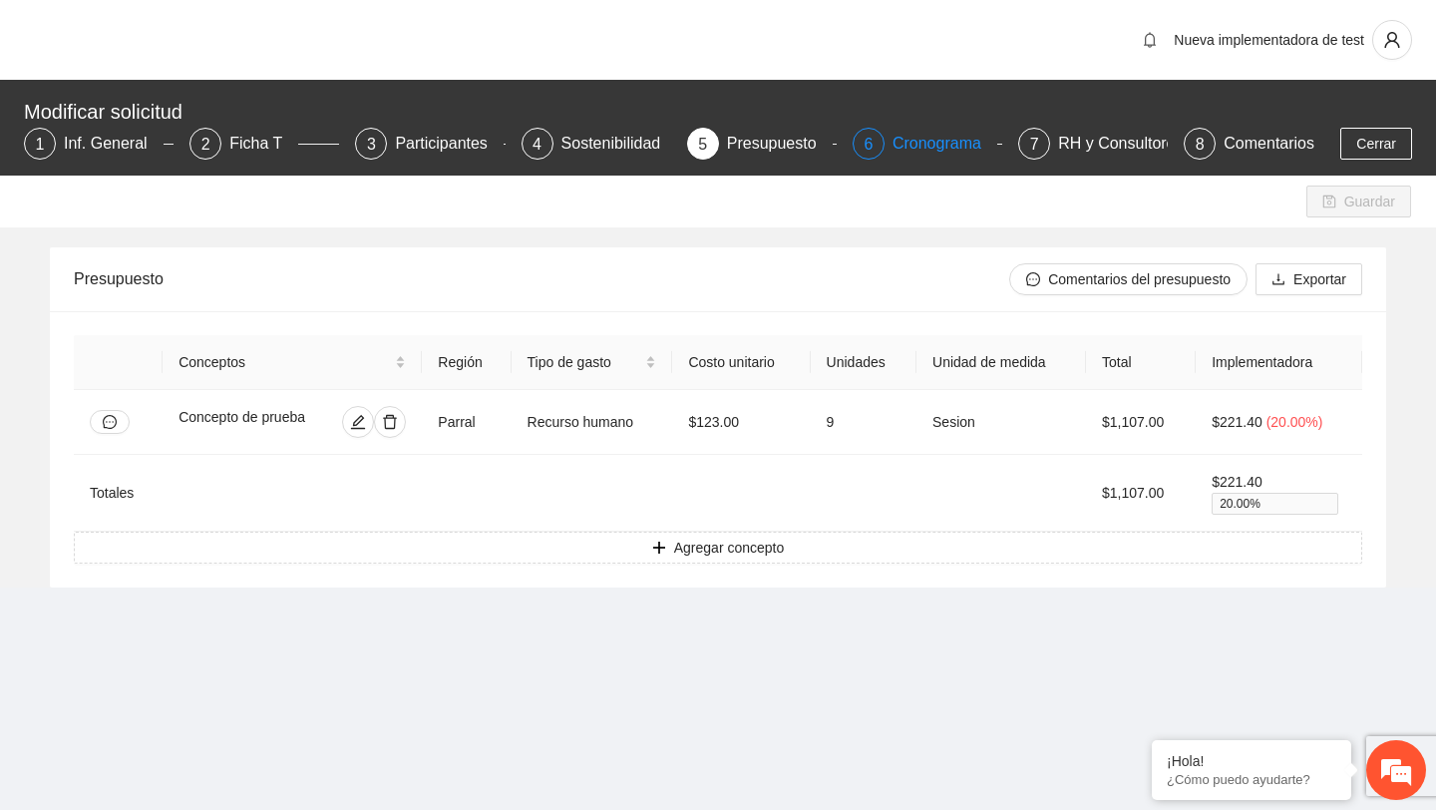
click at [919, 154] on div "Cronograma" at bounding box center [944, 144] width 105 height 32
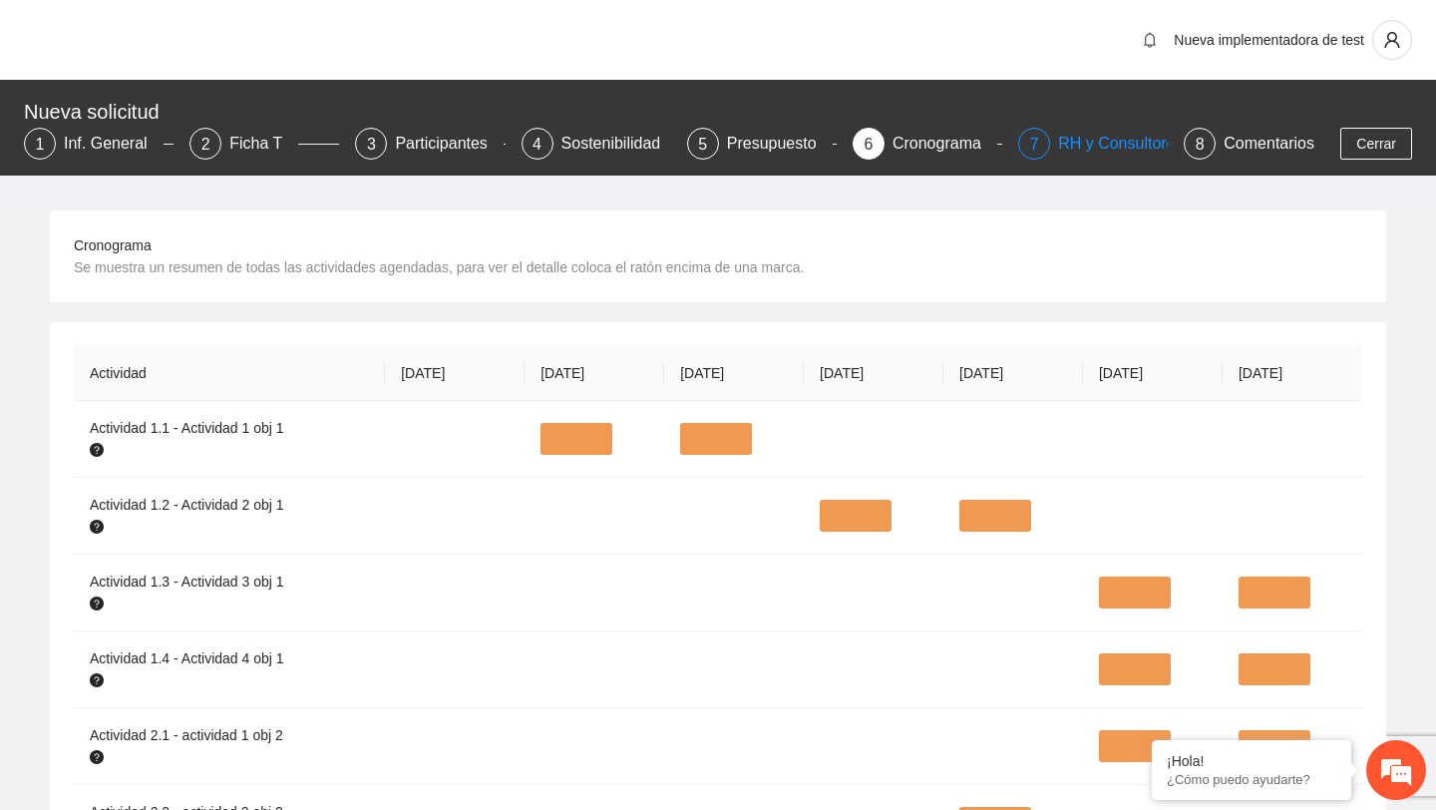
click at [1070, 158] on div "RH y Consultores" at bounding box center [1128, 144] width 141 height 32
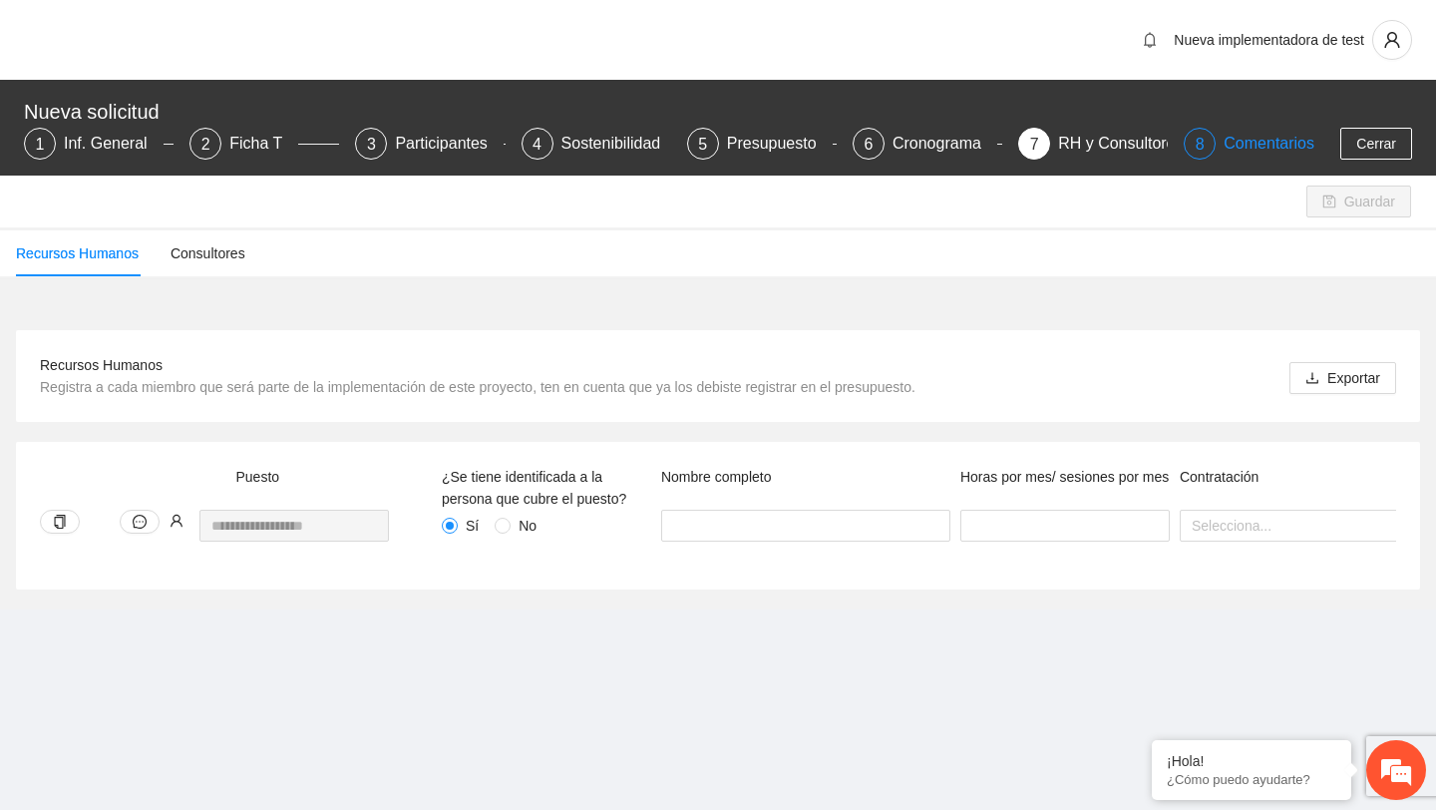
click at [1242, 155] on div "Comentarios" at bounding box center [1268, 144] width 91 height 32
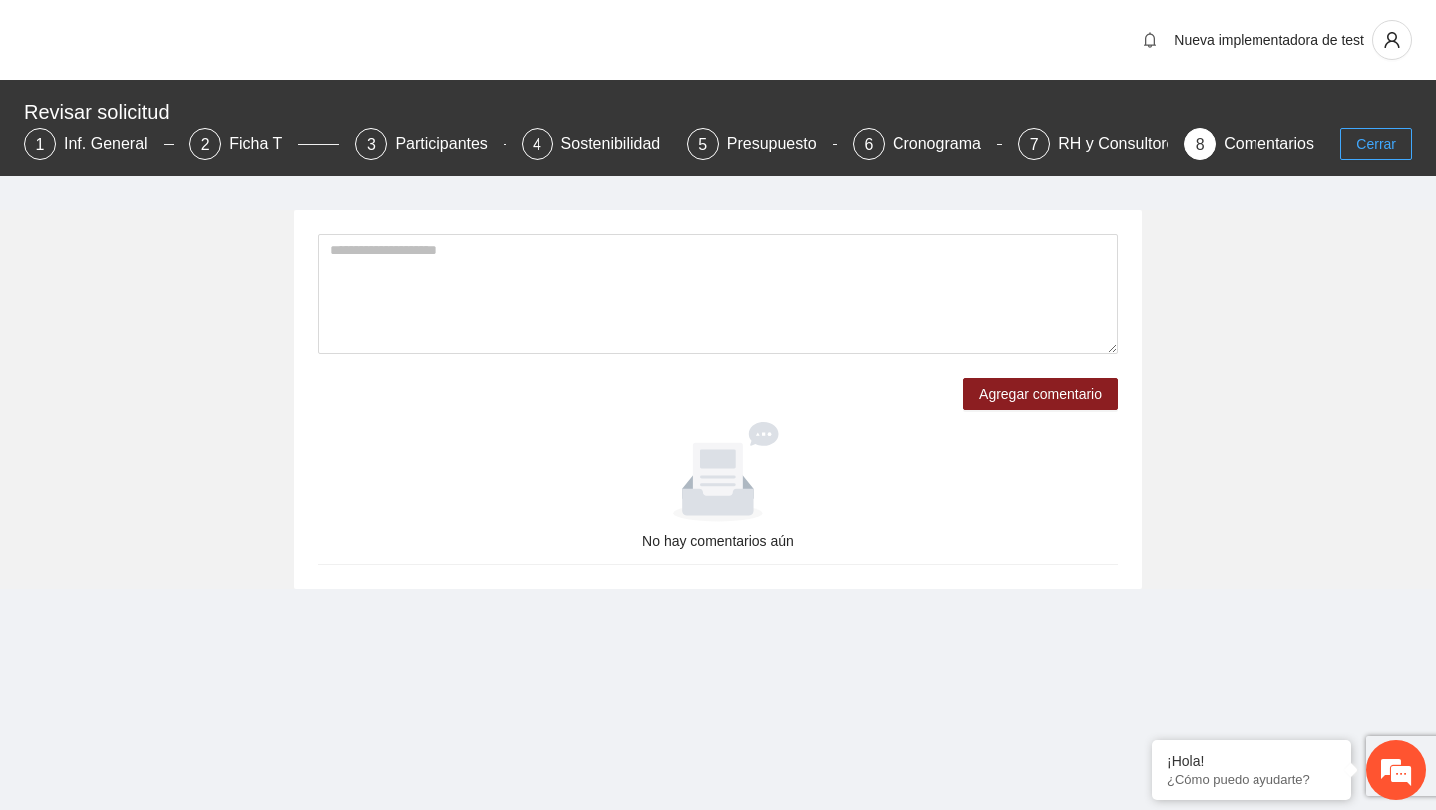
click at [1367, 149] on span "Cerrar" at bounding box center [1376, 144] width 40 height 22
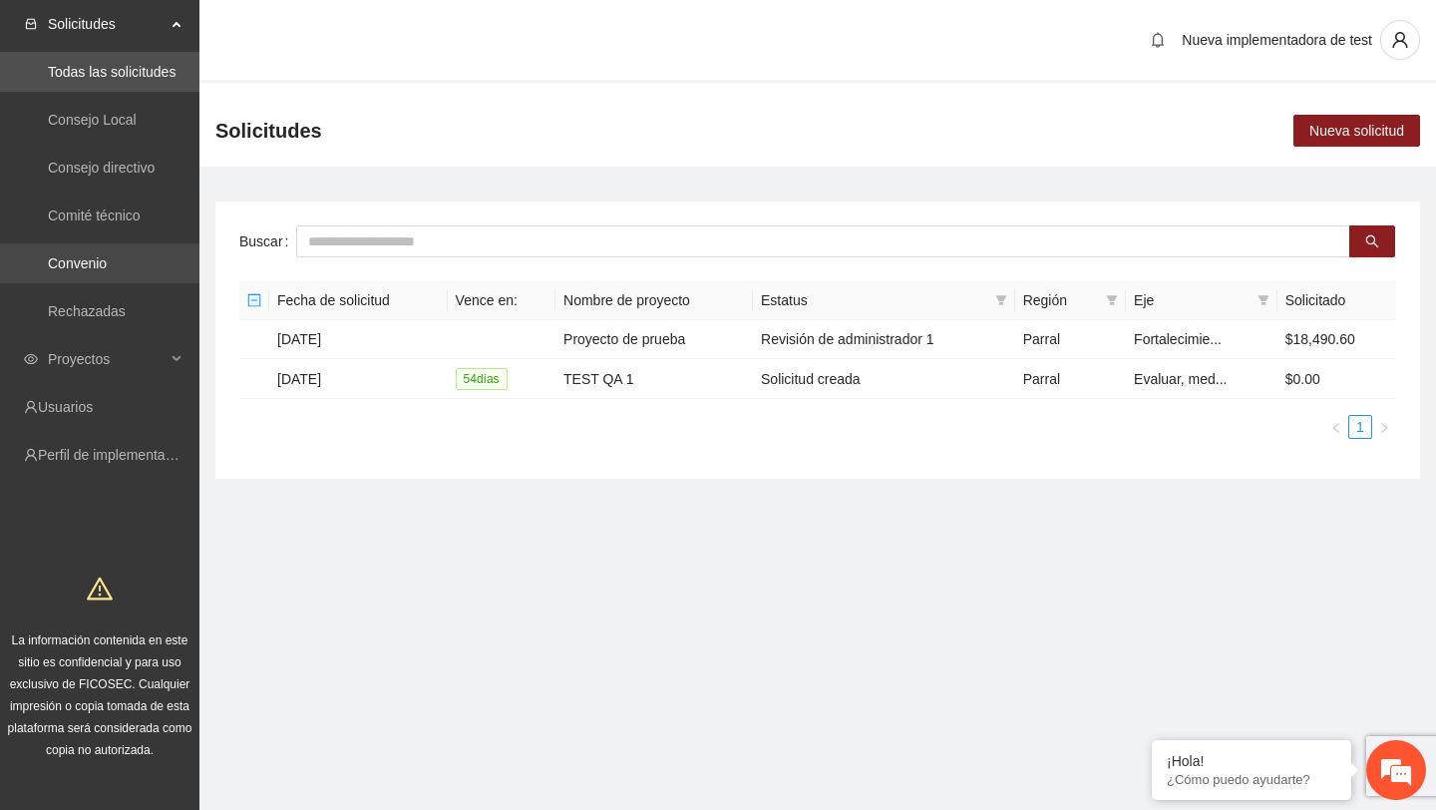
click at [103, 271] on link "Convenio" at bounding box center [77, 263] width 59 height 16
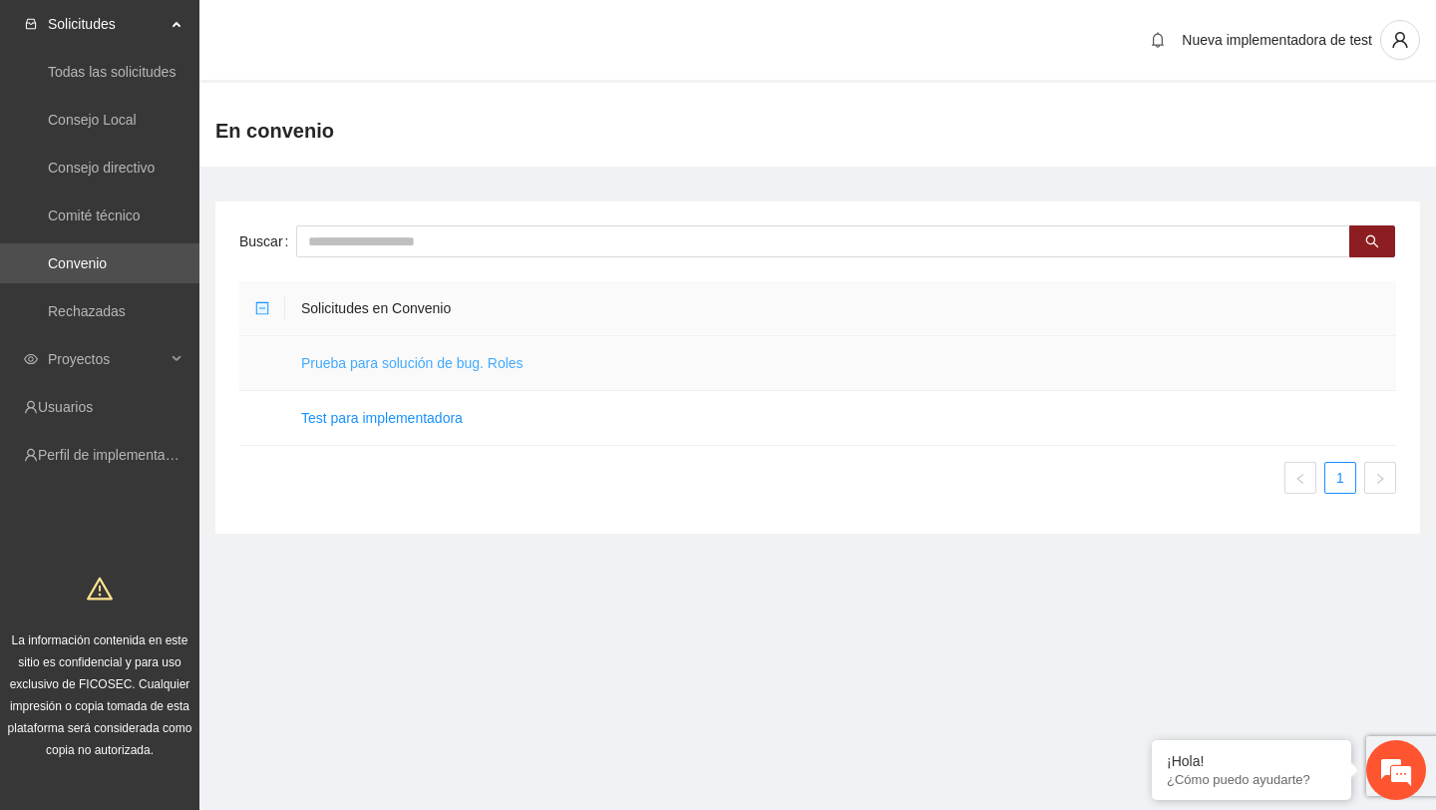
click at [442, 367] on link "Prueba para solución de bug. Roles" at bounding box center [412, 363] width 222 height 16
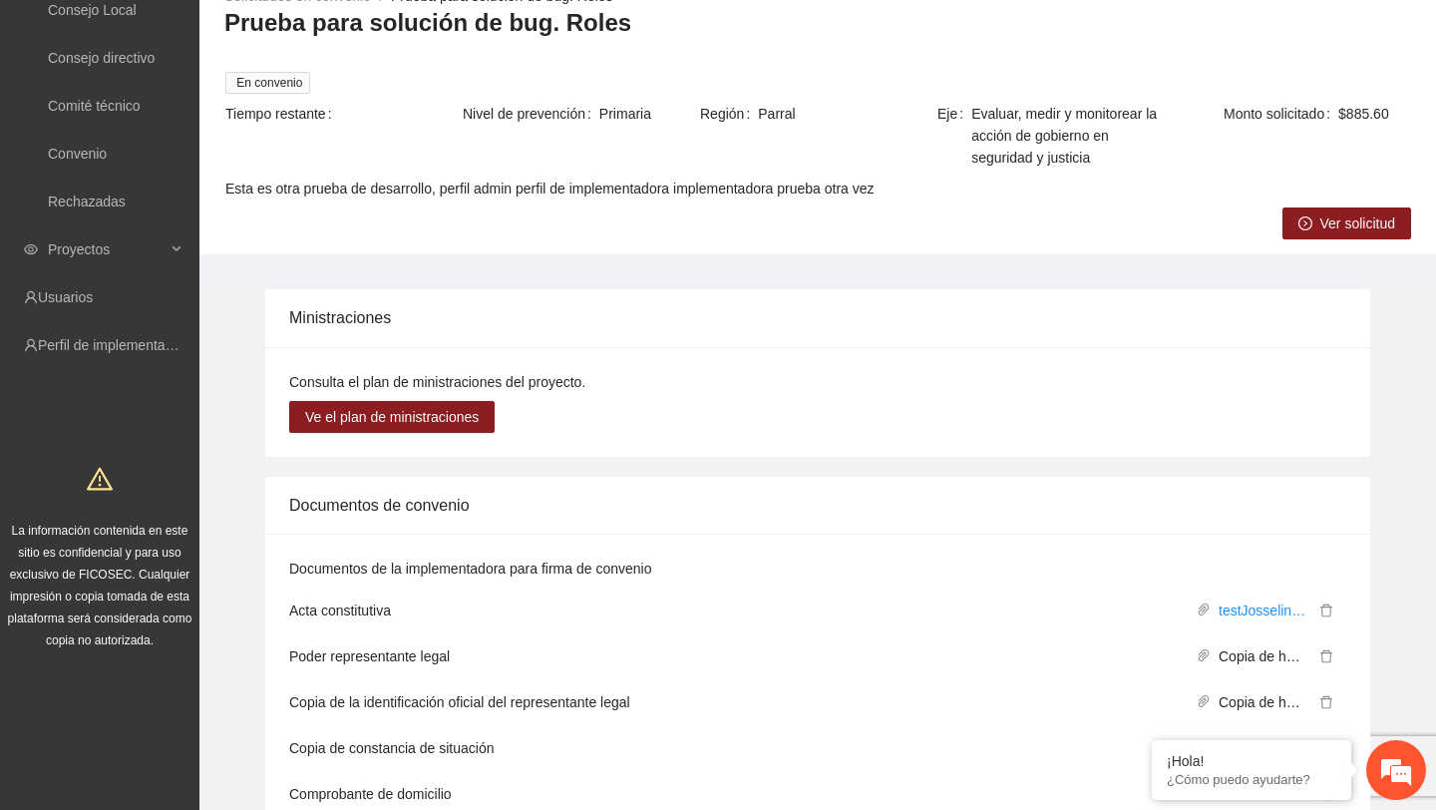
scroll to position [261, 0]
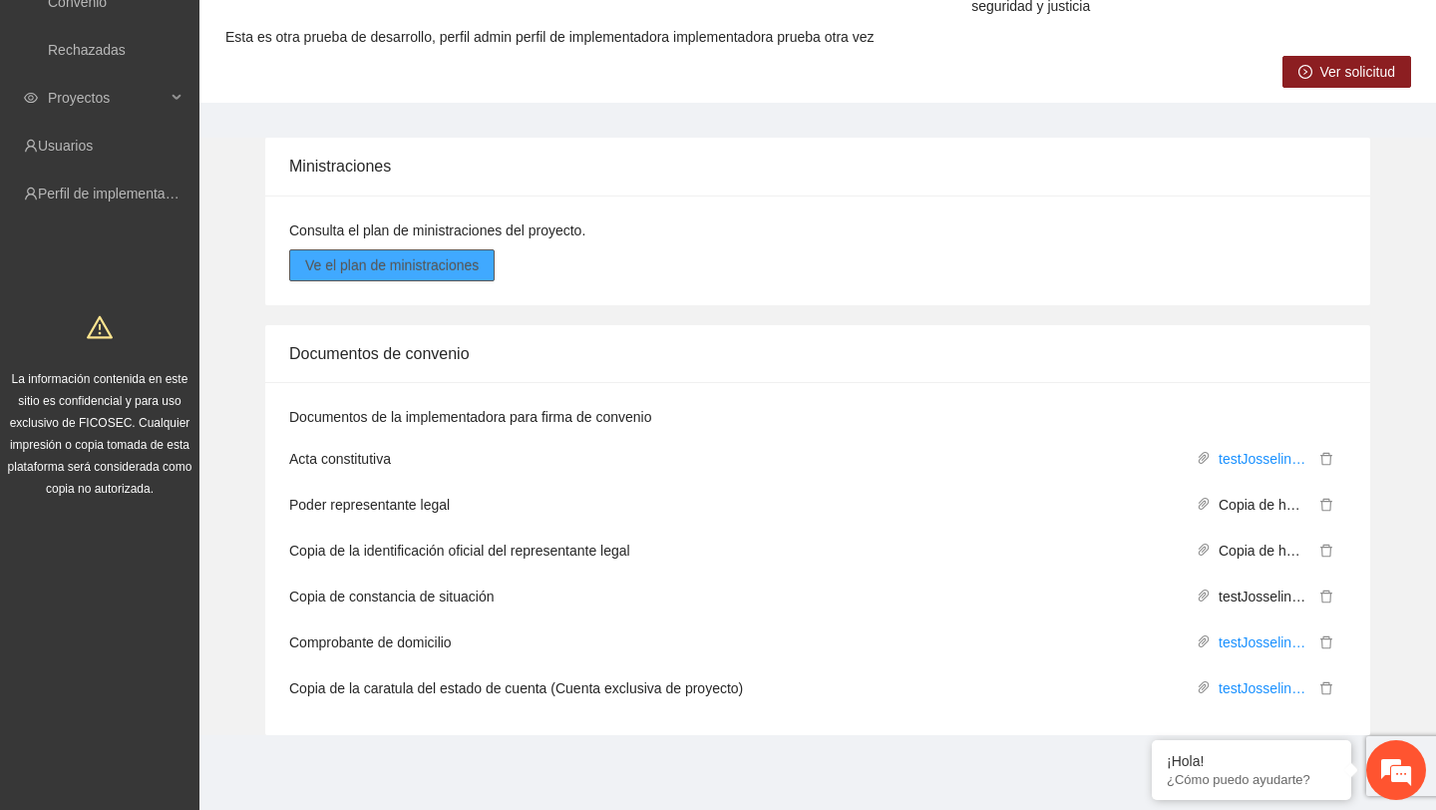
click at [464, 256] on span "Ve el plan de ministraciones" at bounding box center [391, 265] width 173 height 22
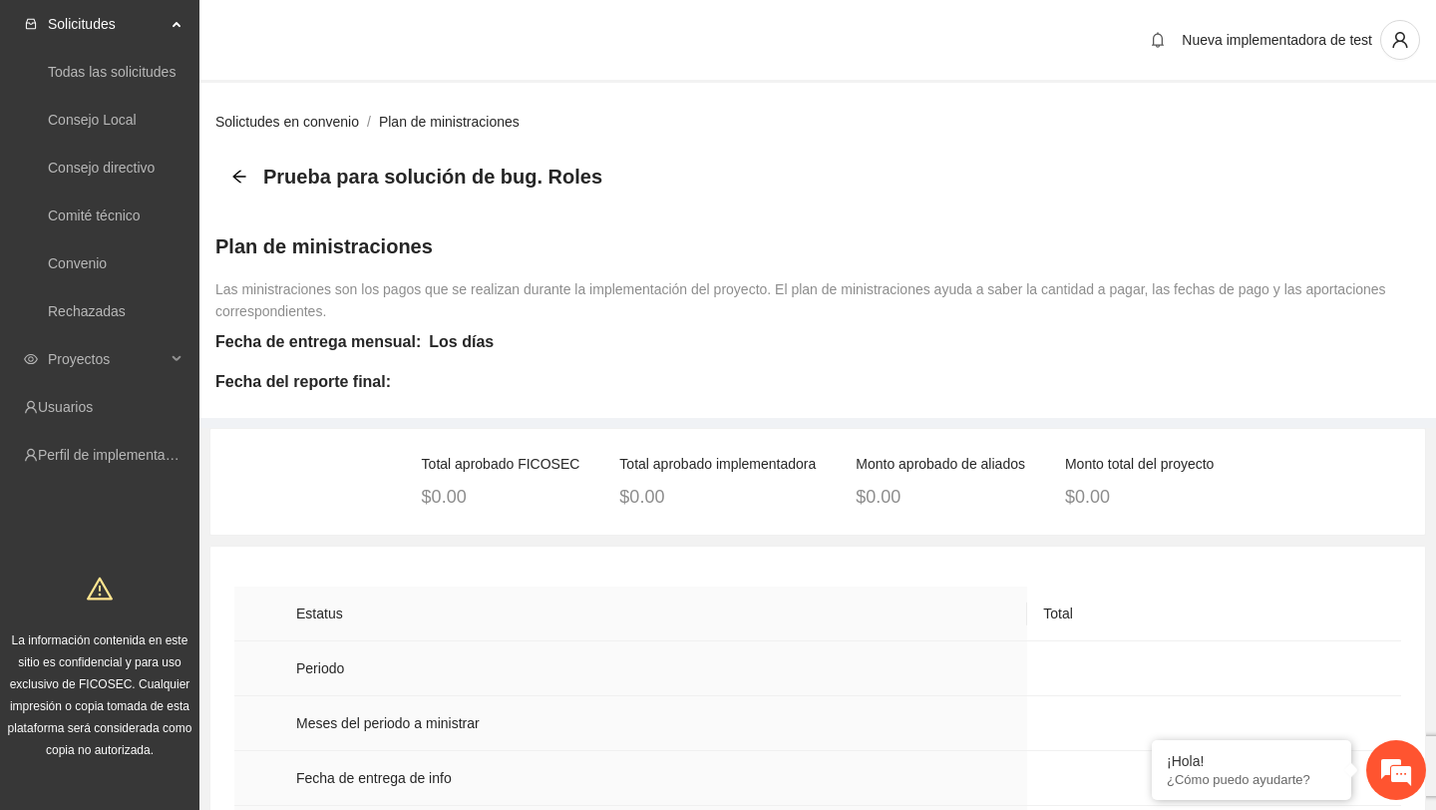
click at [290, 120] on link "Solictudes en convenio" at bounding box center [287, 122] width 144 height 16
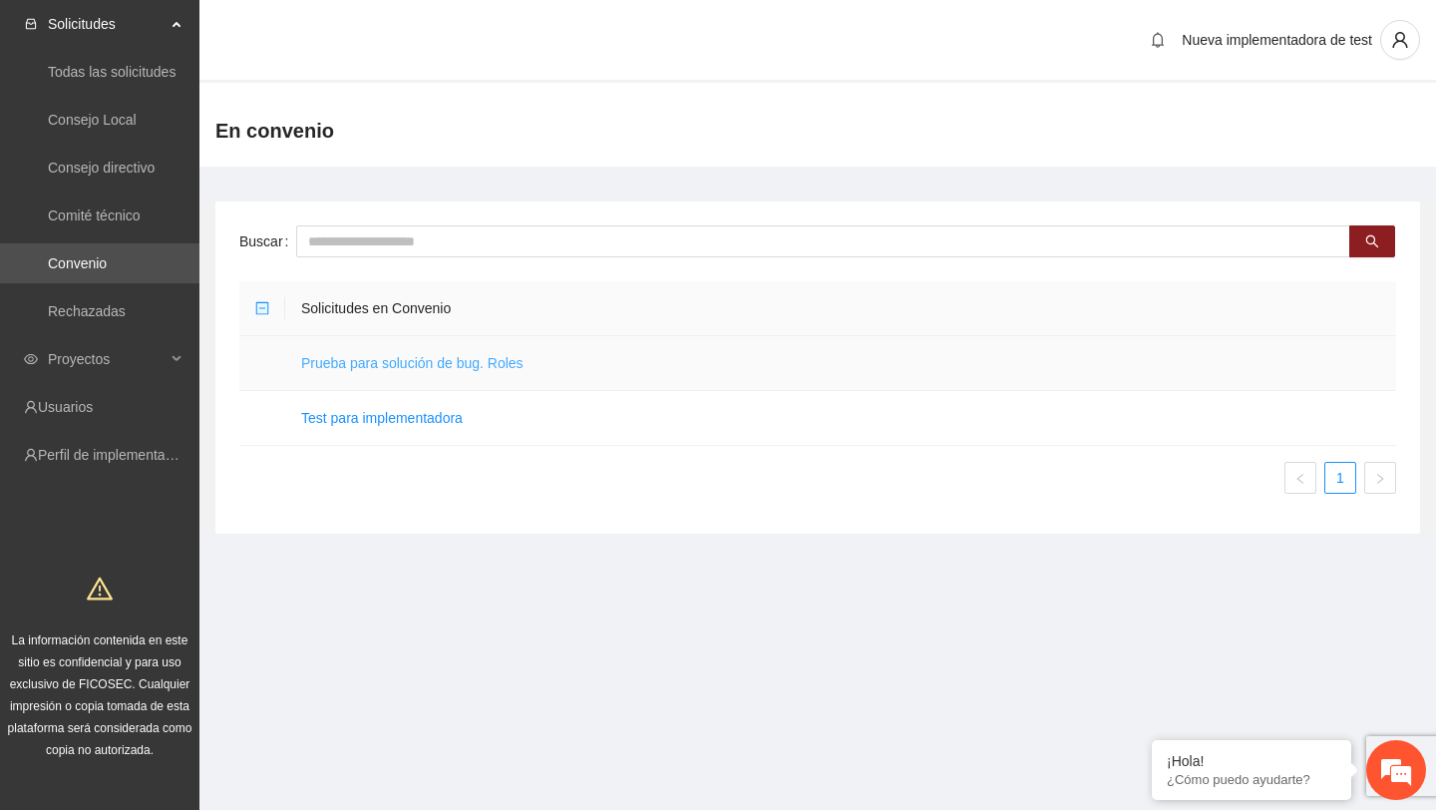
click at [487, 364] on link "Prueba para solución de bug. Roles" at bounding box center [412, 363] width 222 height 16
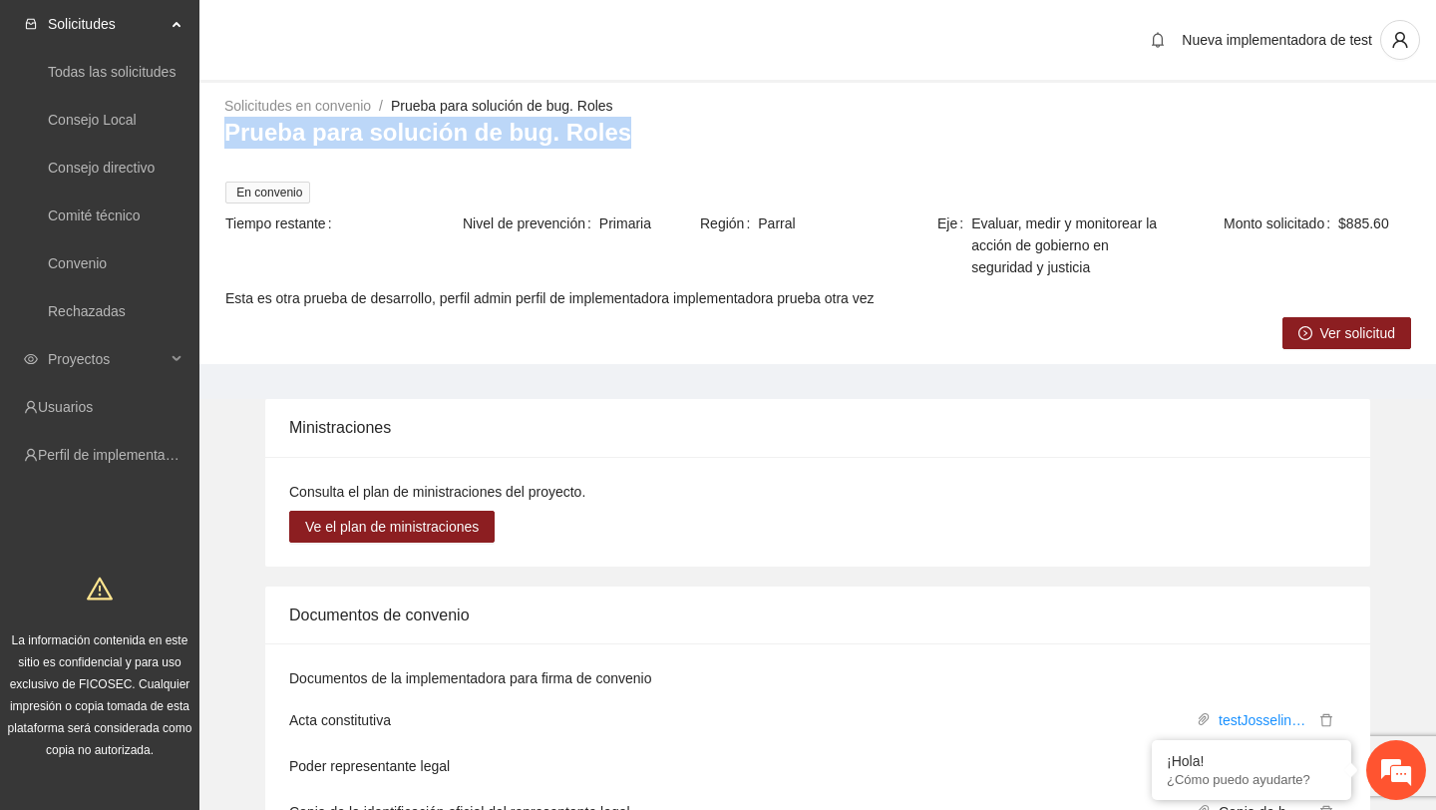
drag, startPoint x: 225, startPoint y: 128, endPoint x: 620, endPoint y: 132, distance: 394.8
click at [620, 132] on h3 "Prueba para solución de bug. Roles" at bounding box center [817, 133] width 1186 height 32
copy h3 "Prueba para solución de bug. Roles"
click at [1324, 337] on span "Ver solicitud" at bounding box center [1357, 333] width 75 height 22
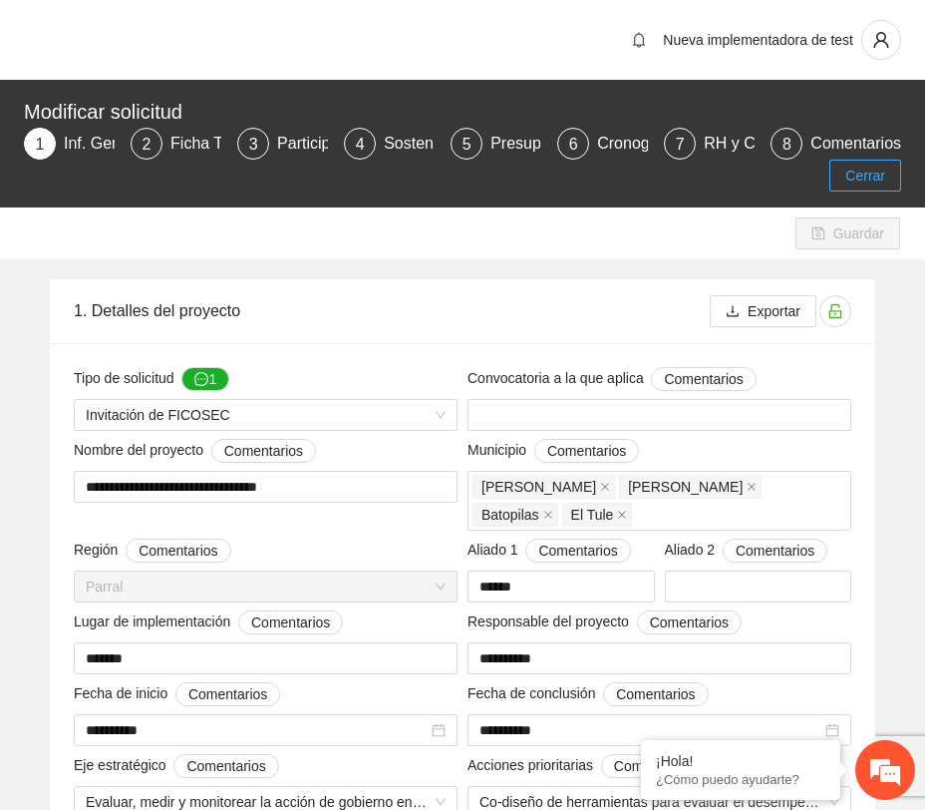
click at [858, 177] on span "Cerrar" at bounding box center [865, 176] width 40 height 22
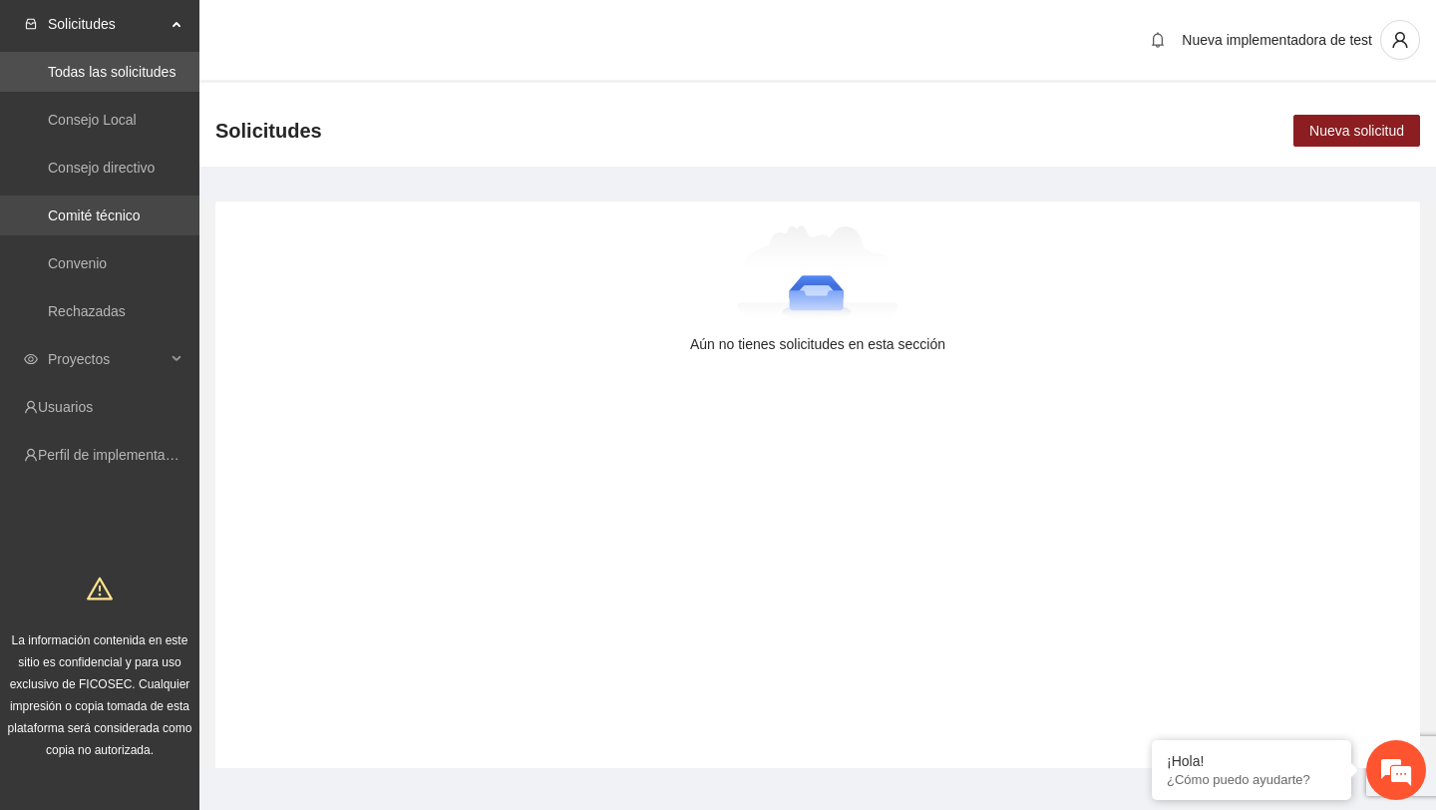
click at [112, 214] on link "Comité técnico" at bounding box center [94, 215] width 93 height 16
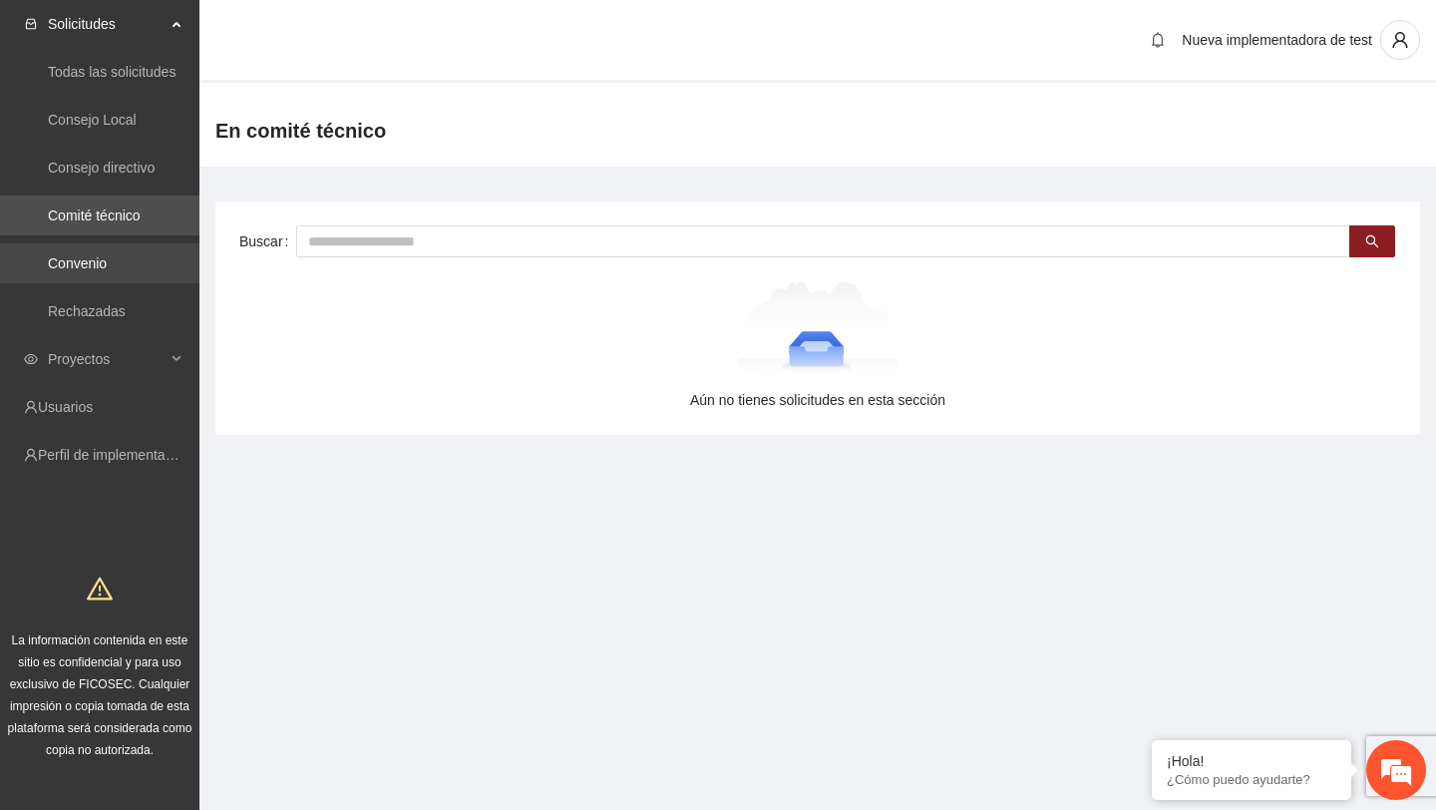
click at [107, 265] on link "Convenio" at bounding box center [77, 263] width 59 height 16
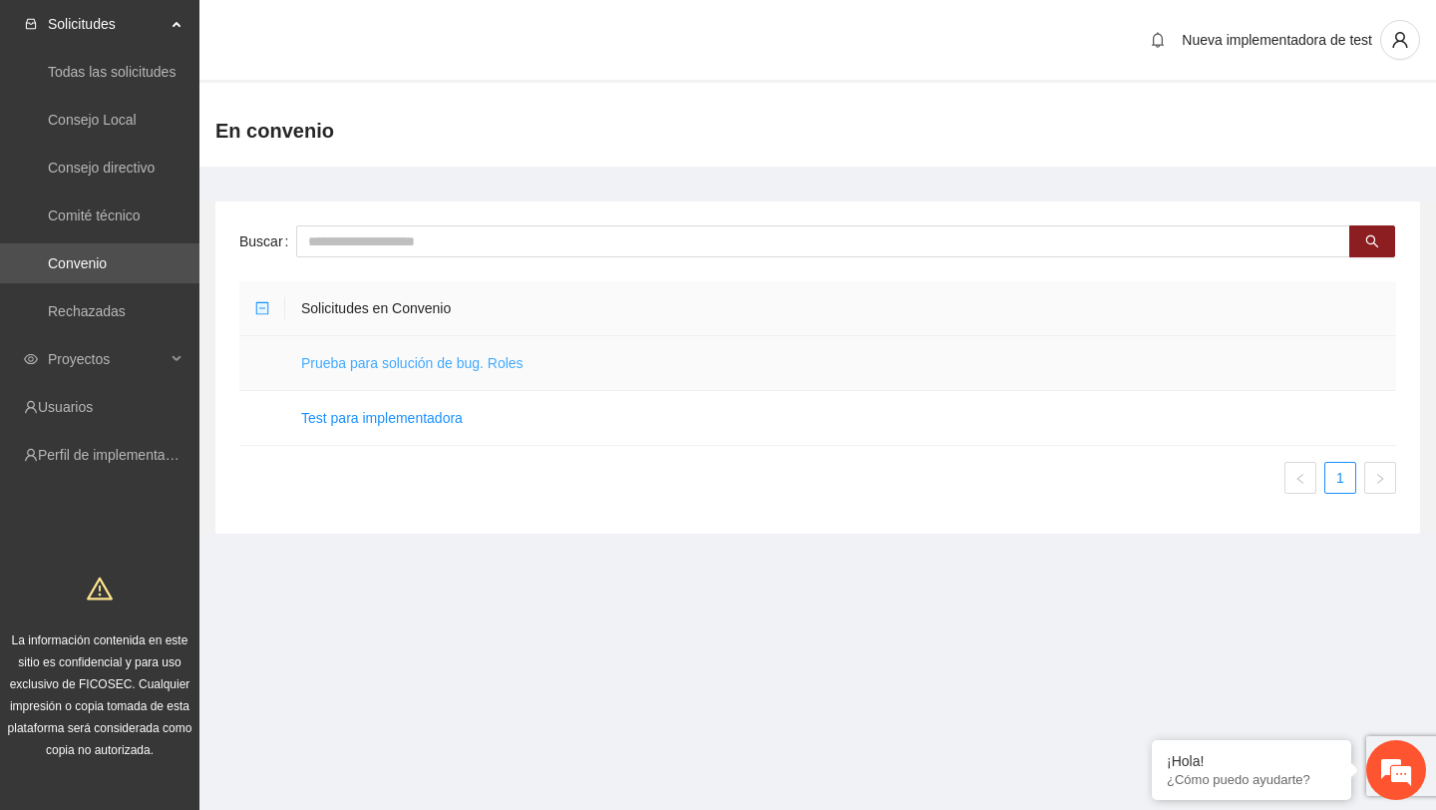
click at [439, 362] on link "Prueba para solución de bug. Roles" at bounding box center [412, 363] width 222 height 16
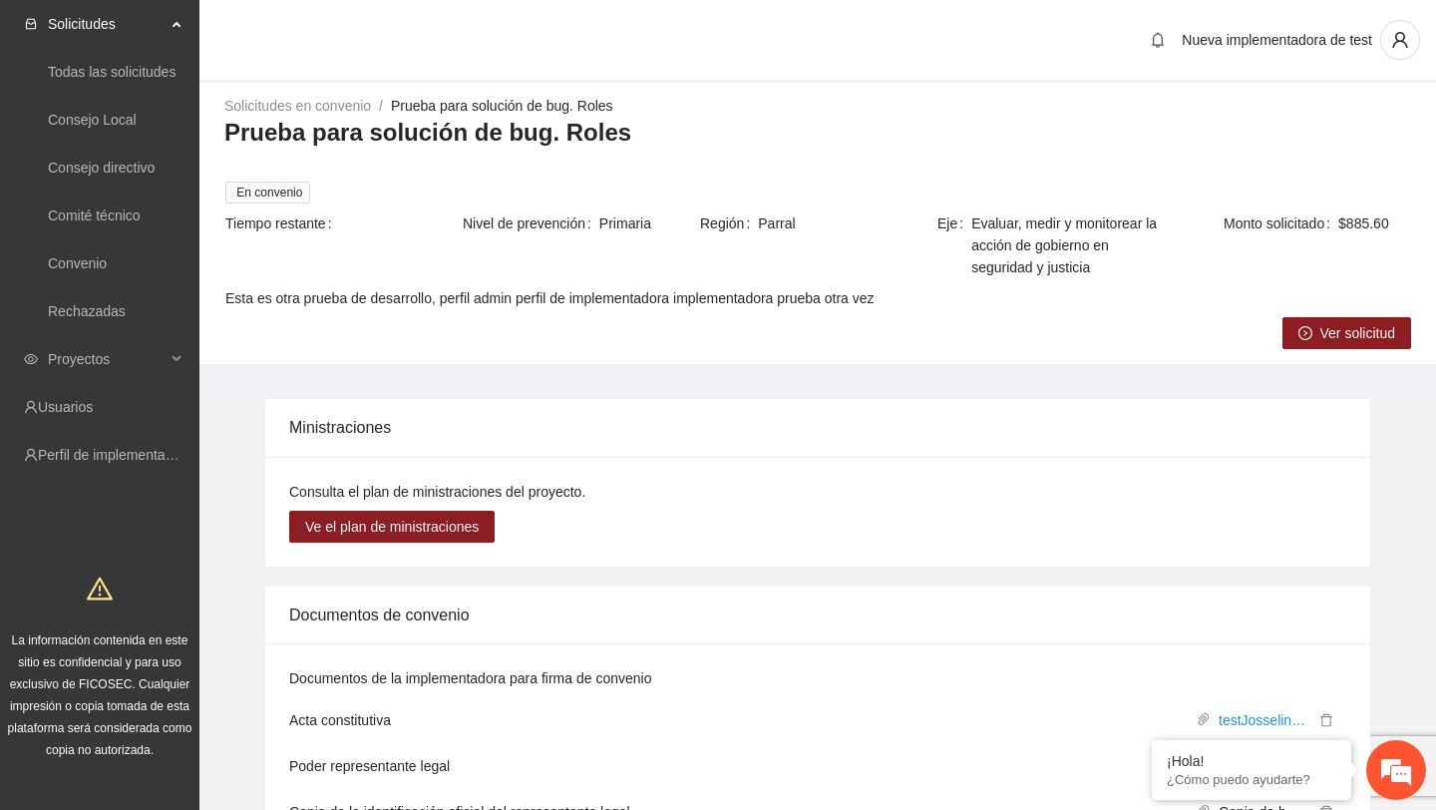
scroll to position [261, 0]
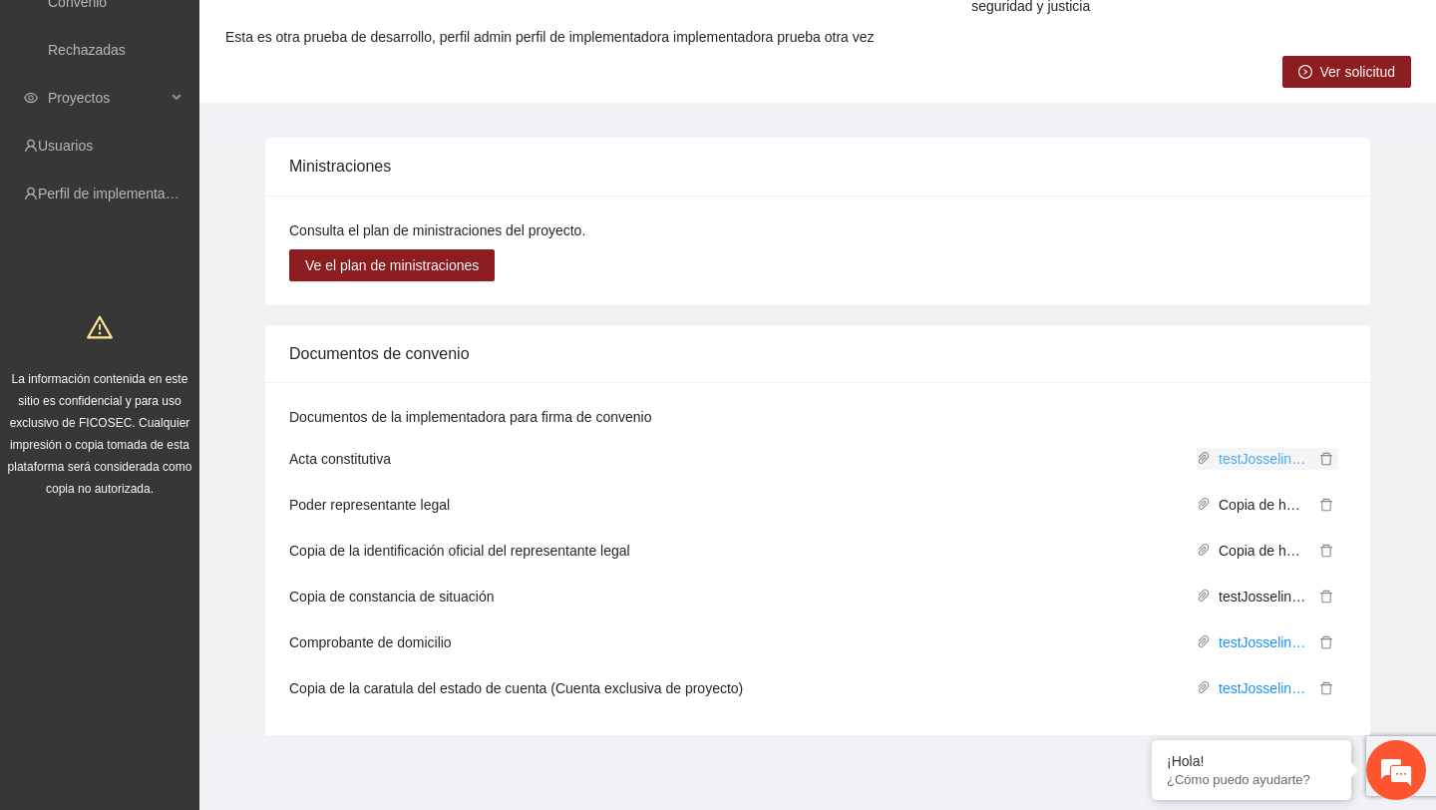
click at [1231, 456] on link "testJosselin.pdf" at bounding box center [1262, 459] width 104 height 22
click at [376, 356] on div "Documentos de convenio" at bounding box center [817, 353] width 1057 height 57
copy div "Documentos de convenio"
